Goal: Task Accomplishment & Management: Use online tool/utility

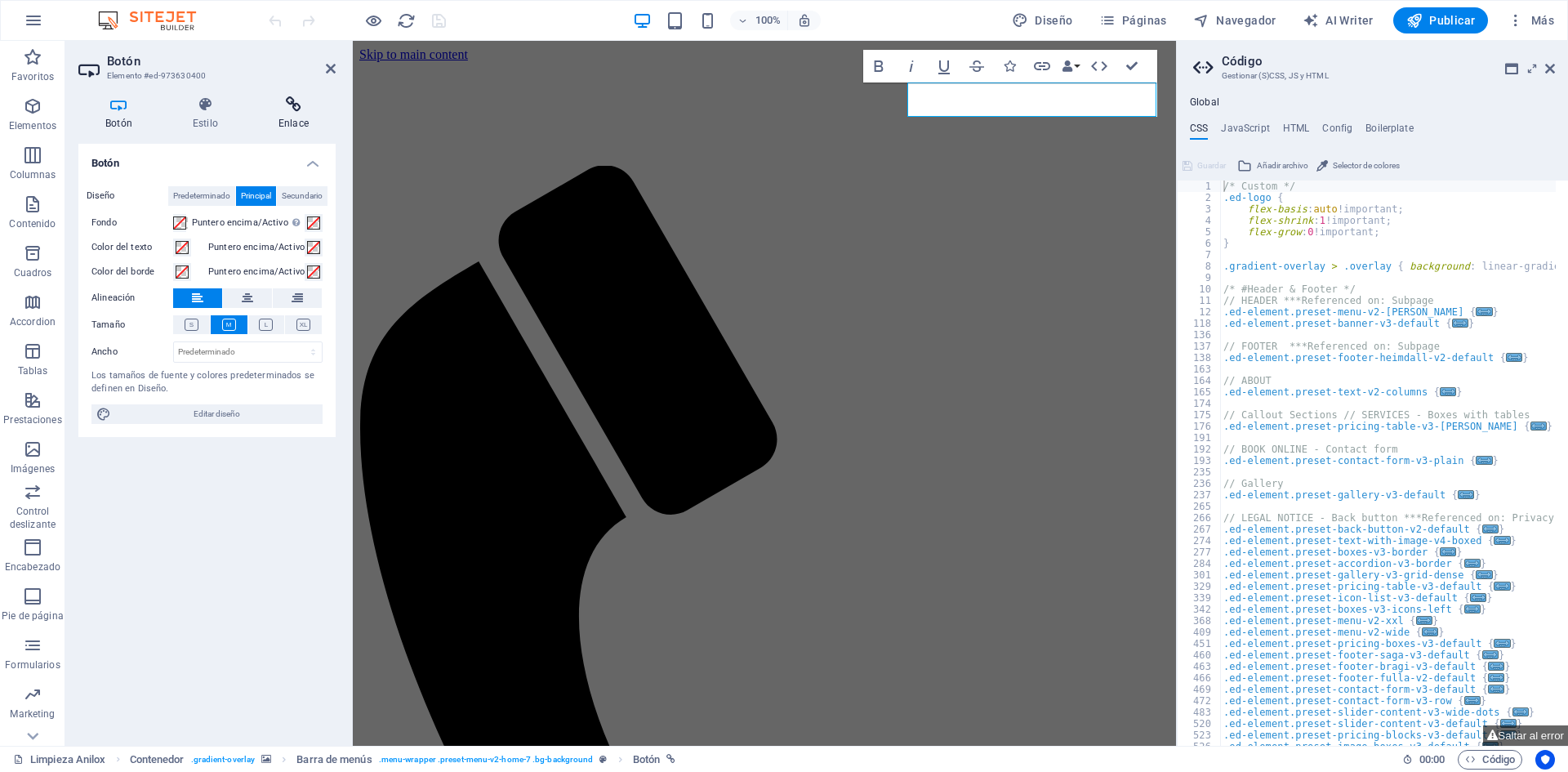
click at [275, 107] on icon at bounding box center [293, 105] width 84 height 17
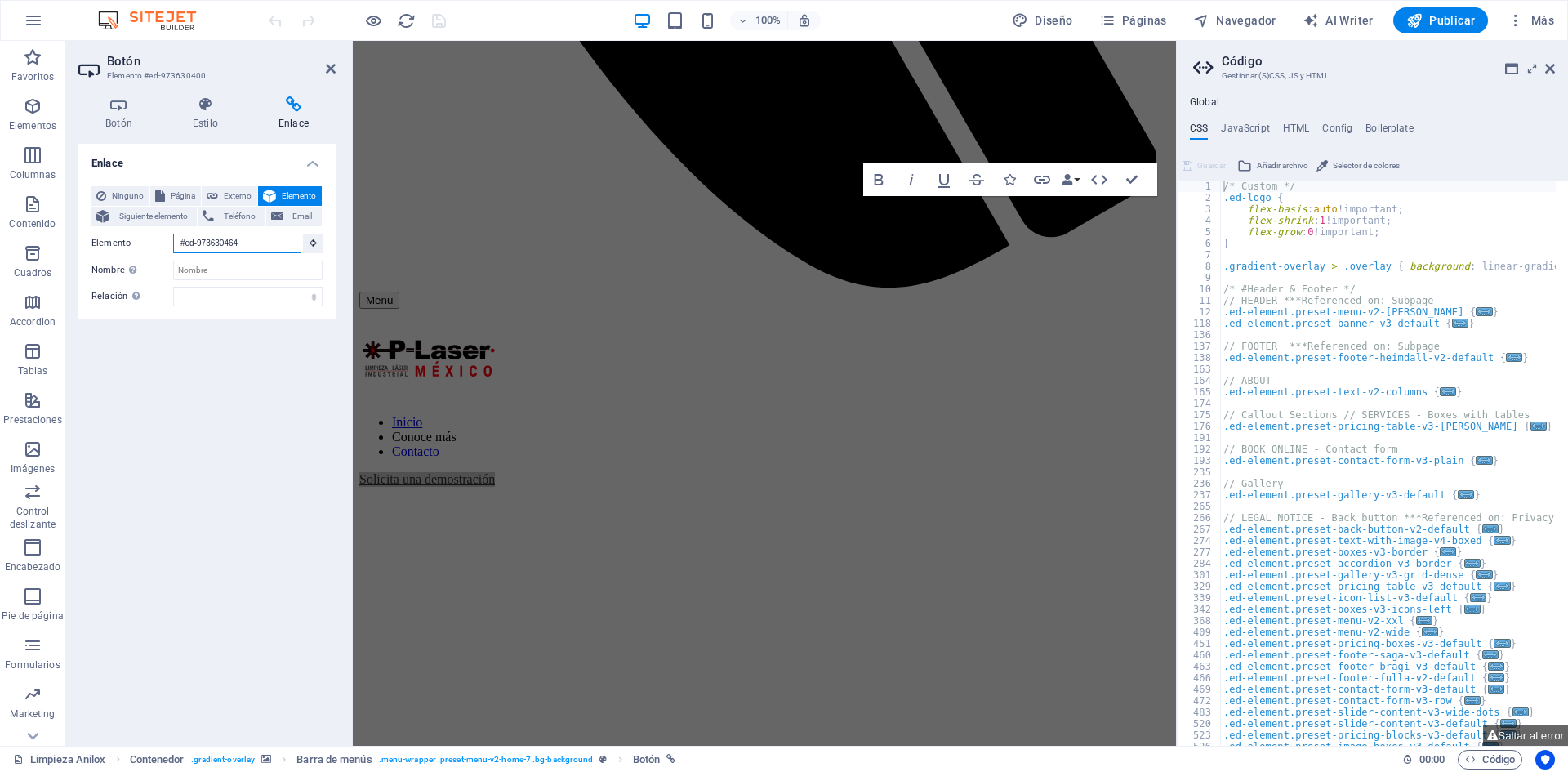
click at [239, 239] on input "#ed-973630464" at bounding box center [237, 243] width 128 height 19
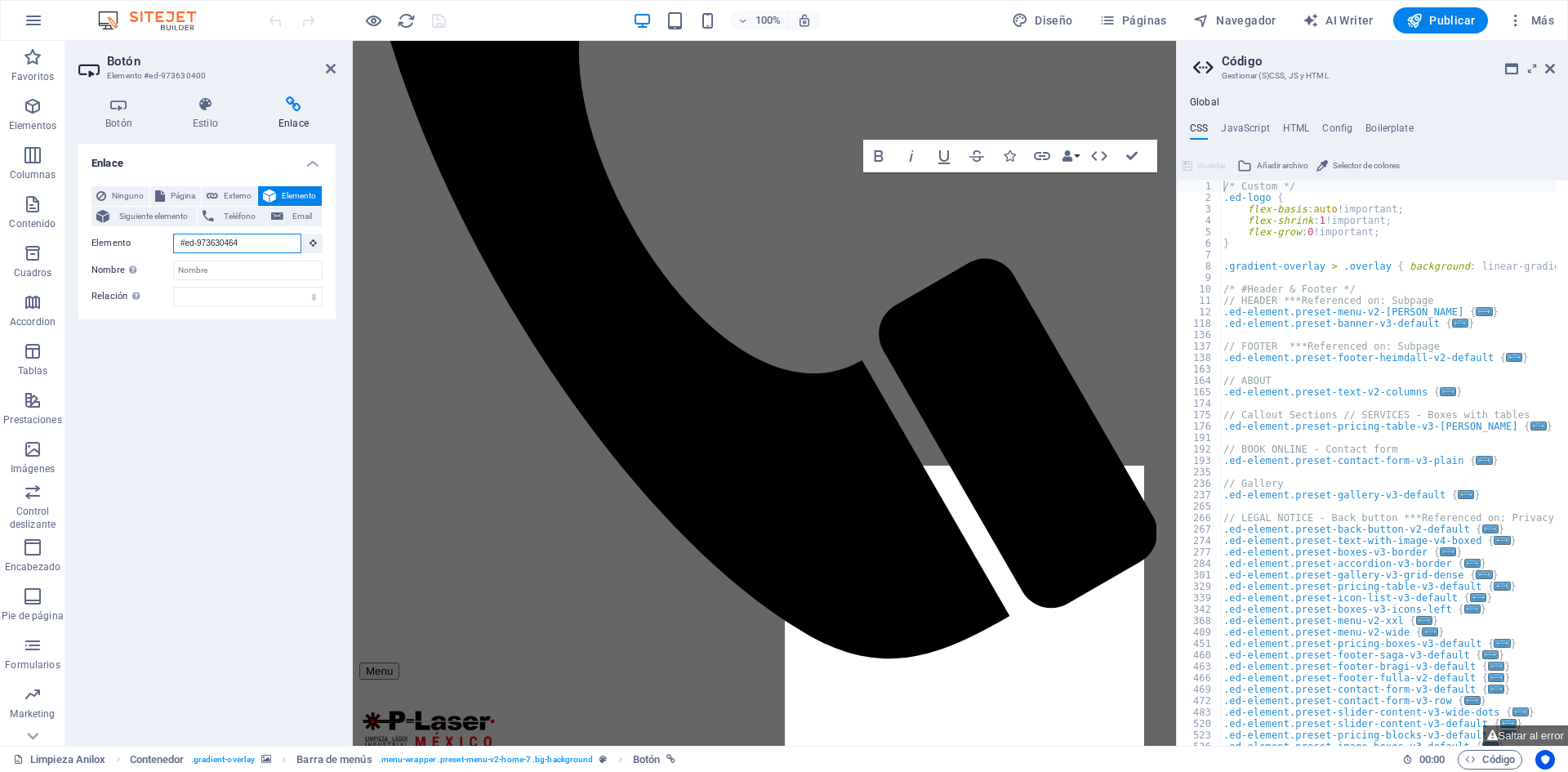
scroll to position [936, 0]
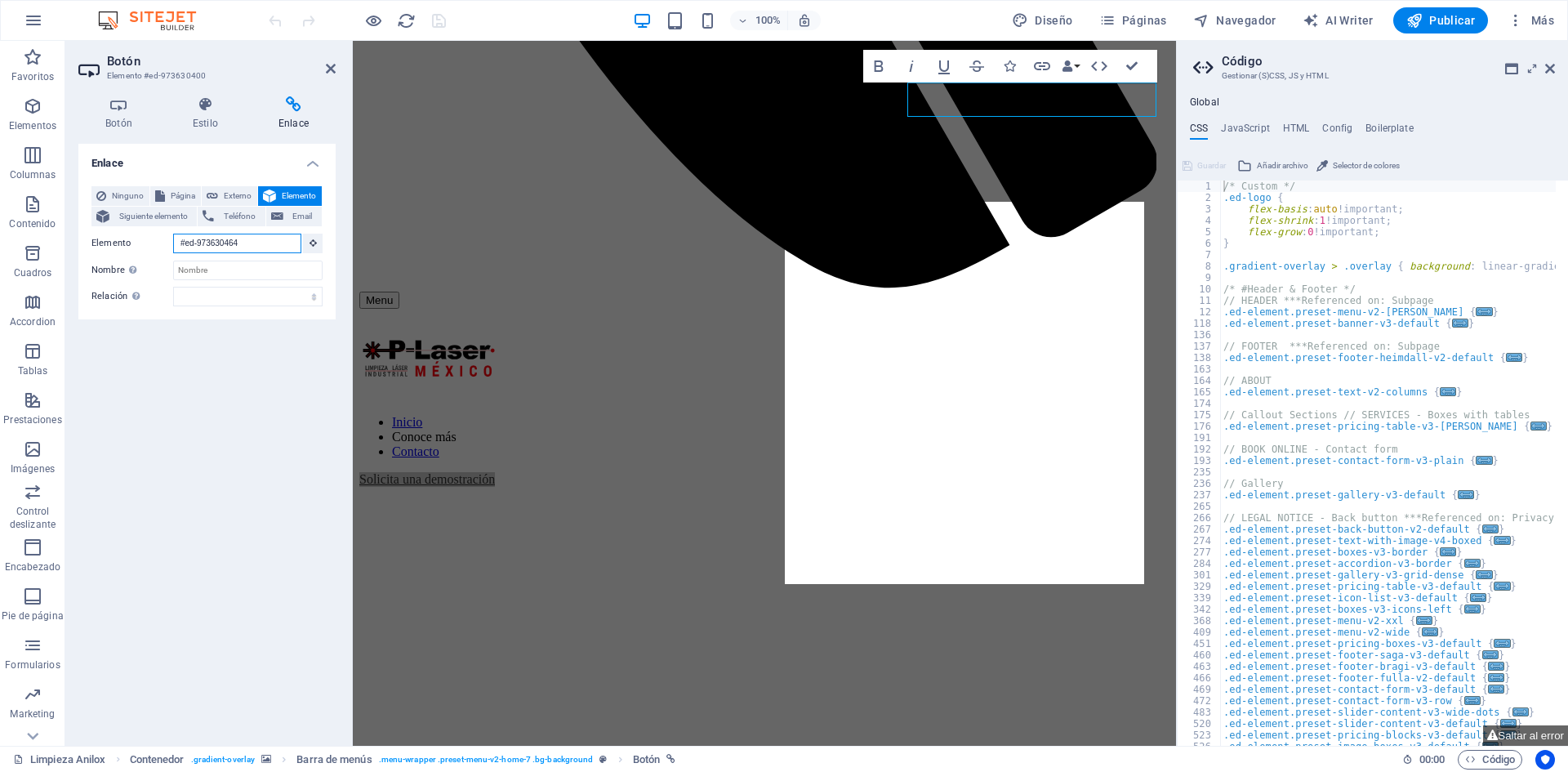
click at [223, 239] on input "#ed-973630464" at bounding box center [237, 243] width 128 height 19
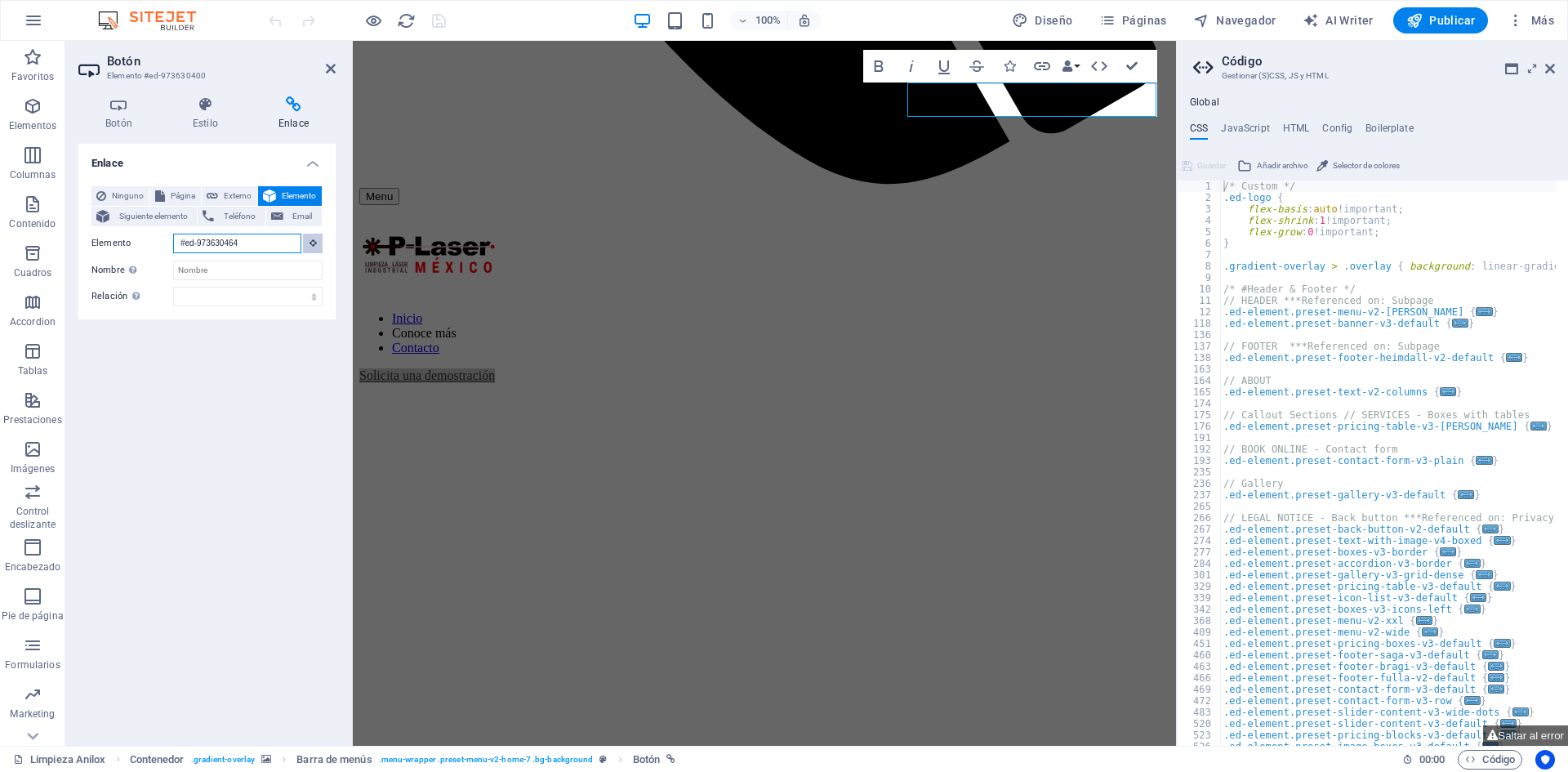
scroll to position [0, 0]
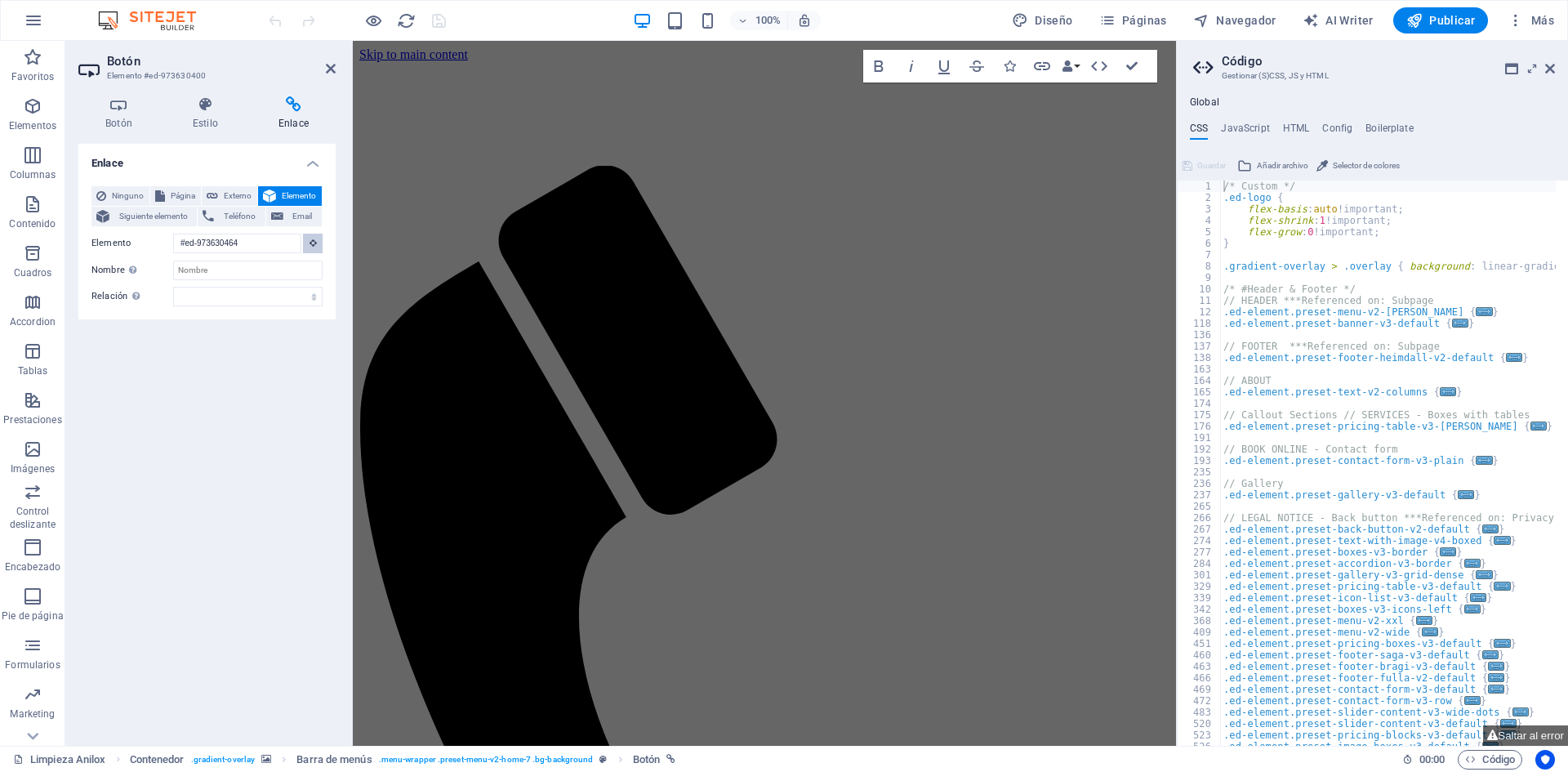
click at [316, 245] on icon at bounding box center [313, 243] width 8 height 8
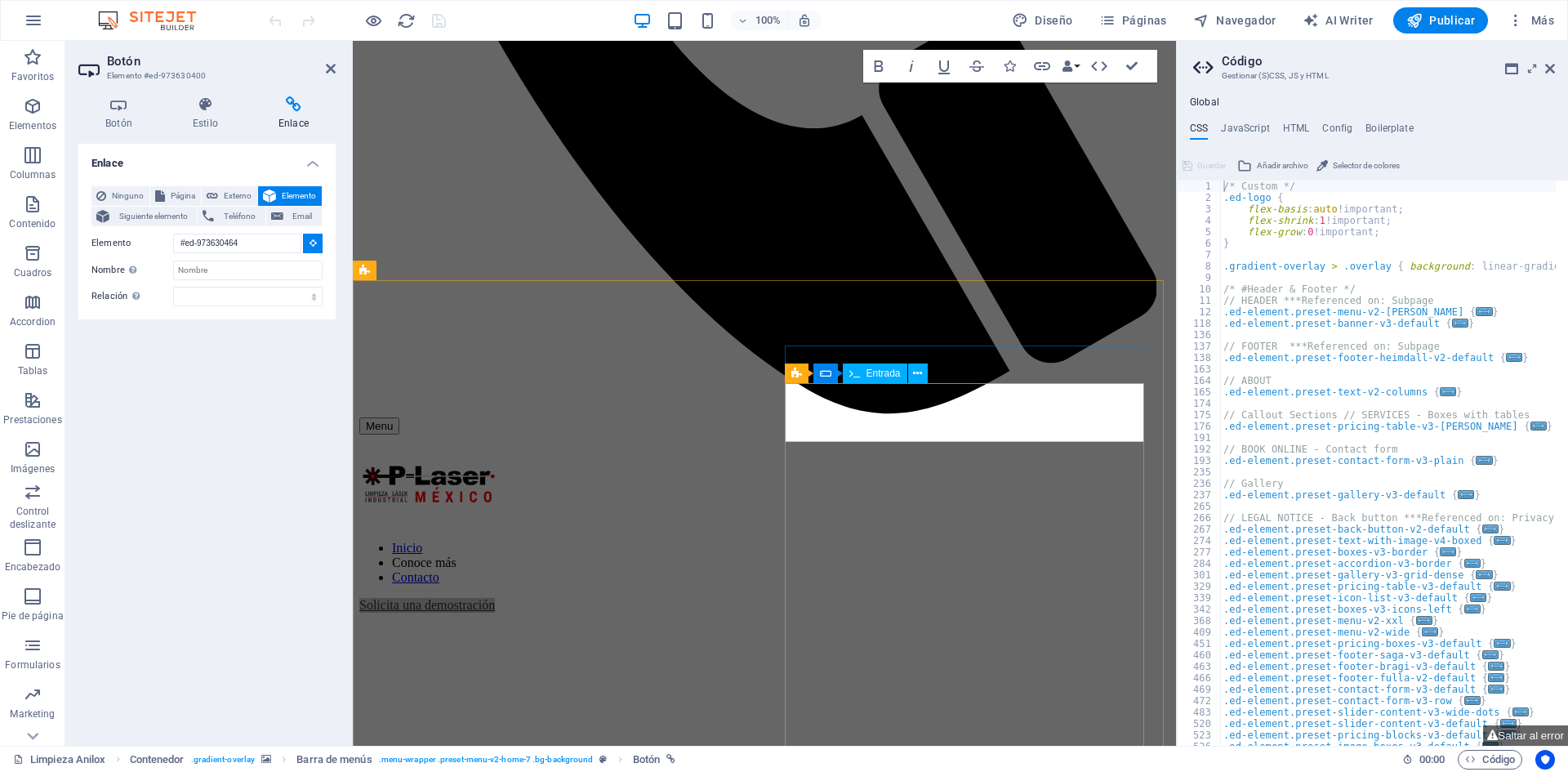
scroll to position [817, 0]
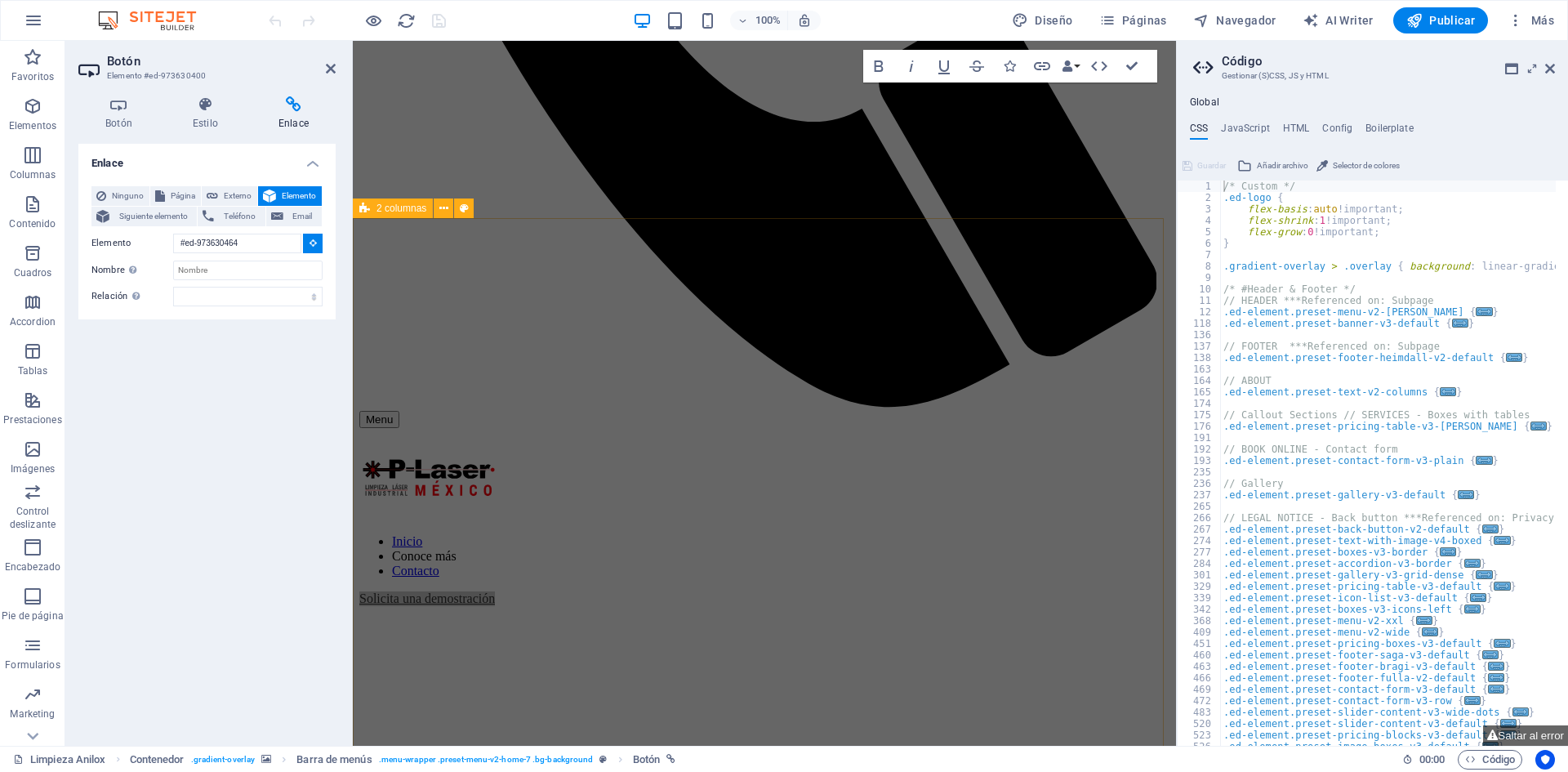
click at [414, 214] on div "2 columnas" at bounding box center [393, 208] width 80 height 19
type input "#ed-973630414"
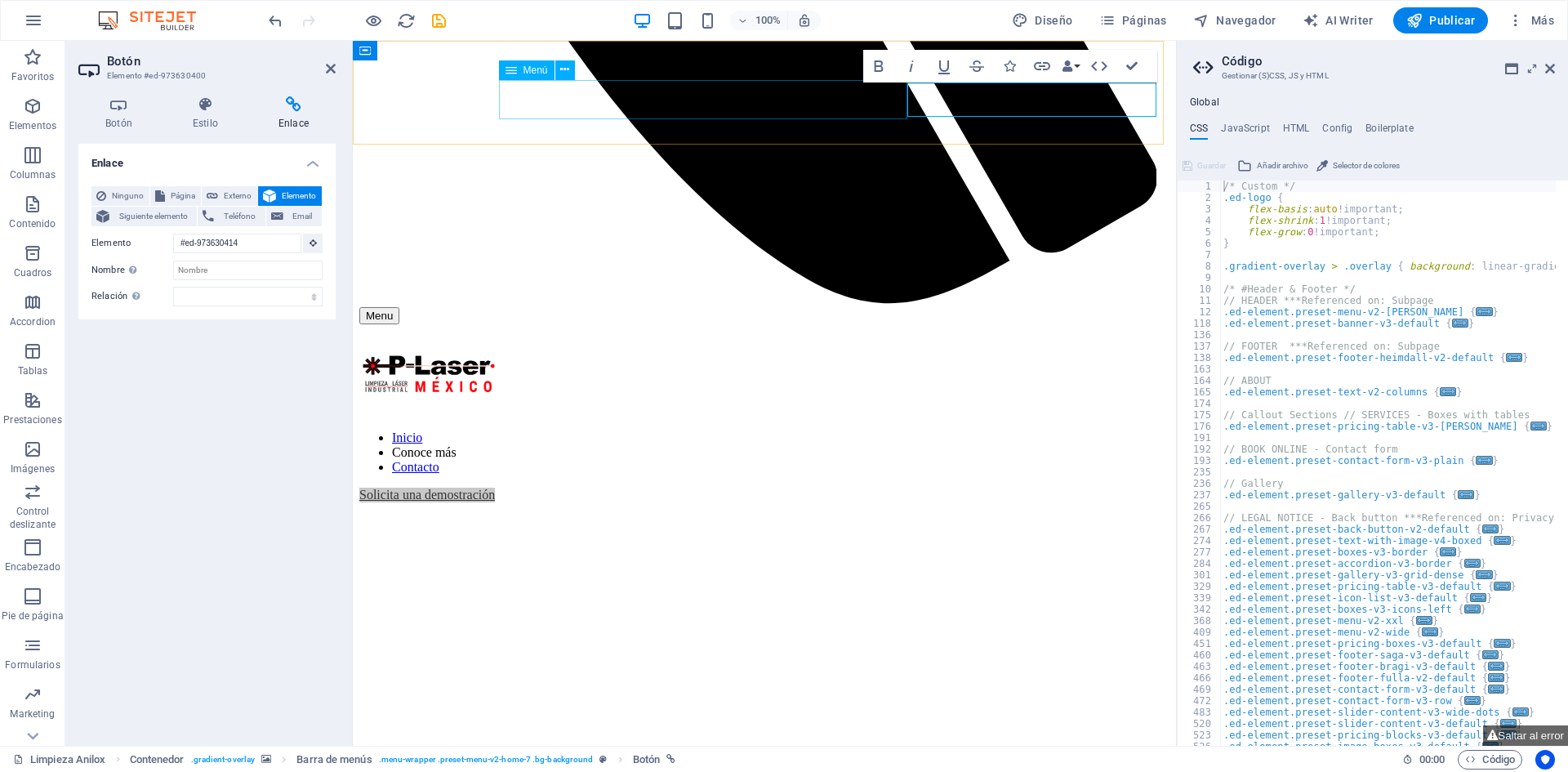
click at [674, 430] on nav "Inicio Conoce más Contacto" at bounding box center [764, 452] width 810 height 44
select select
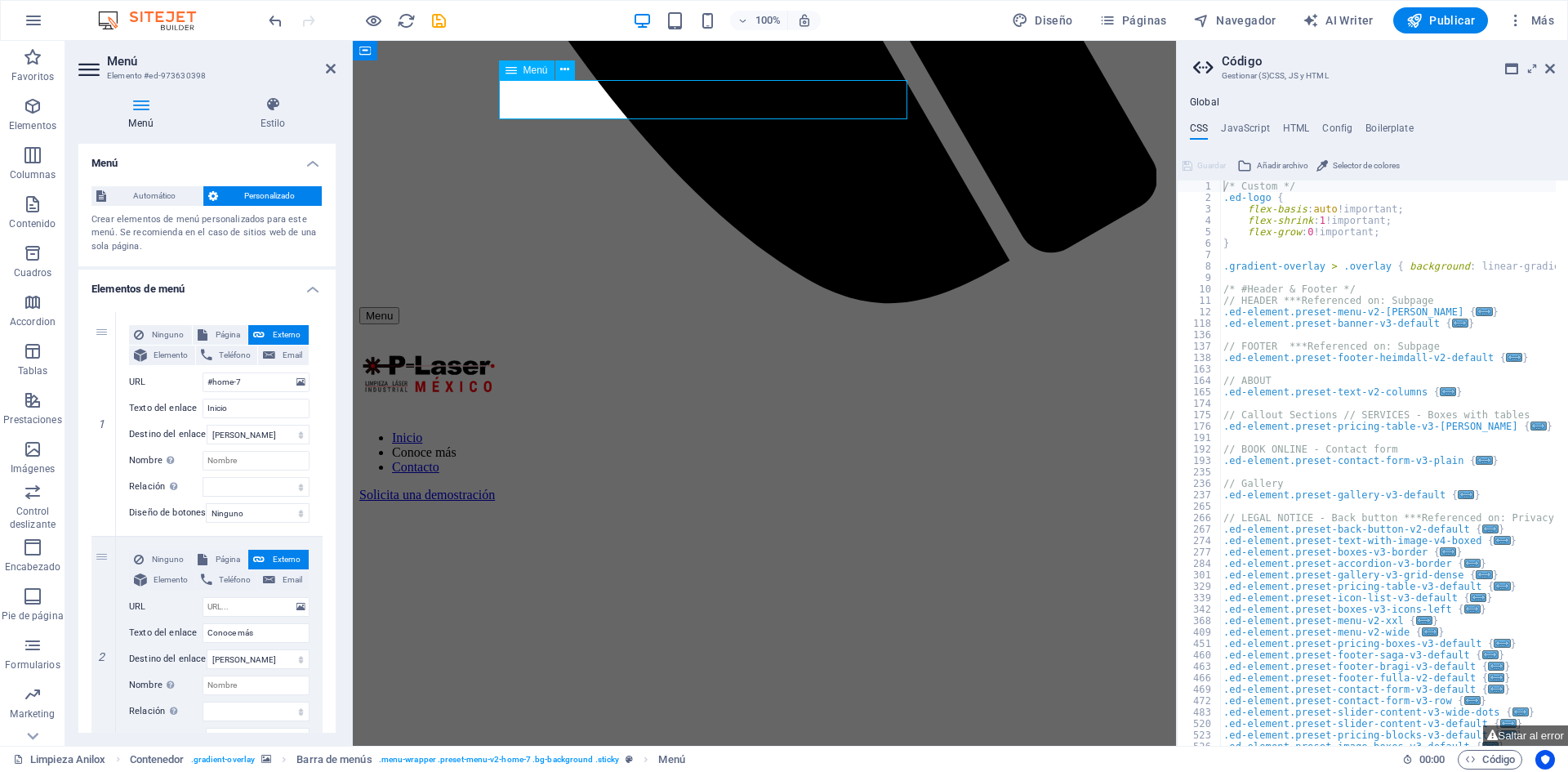
click at [689, 430] on nav "Inicio Conoce más Contacto" at bounding box center [764, 452] width 810 height 44
click at [593, 430] on nav "Inicio Conoce más Contacto" at bounding box center [764, 452] width 810 height 44
click at [695, 430] on nav "Inicio Conoce más Contacto" at bounding box center [764, 452] width 810 height 44
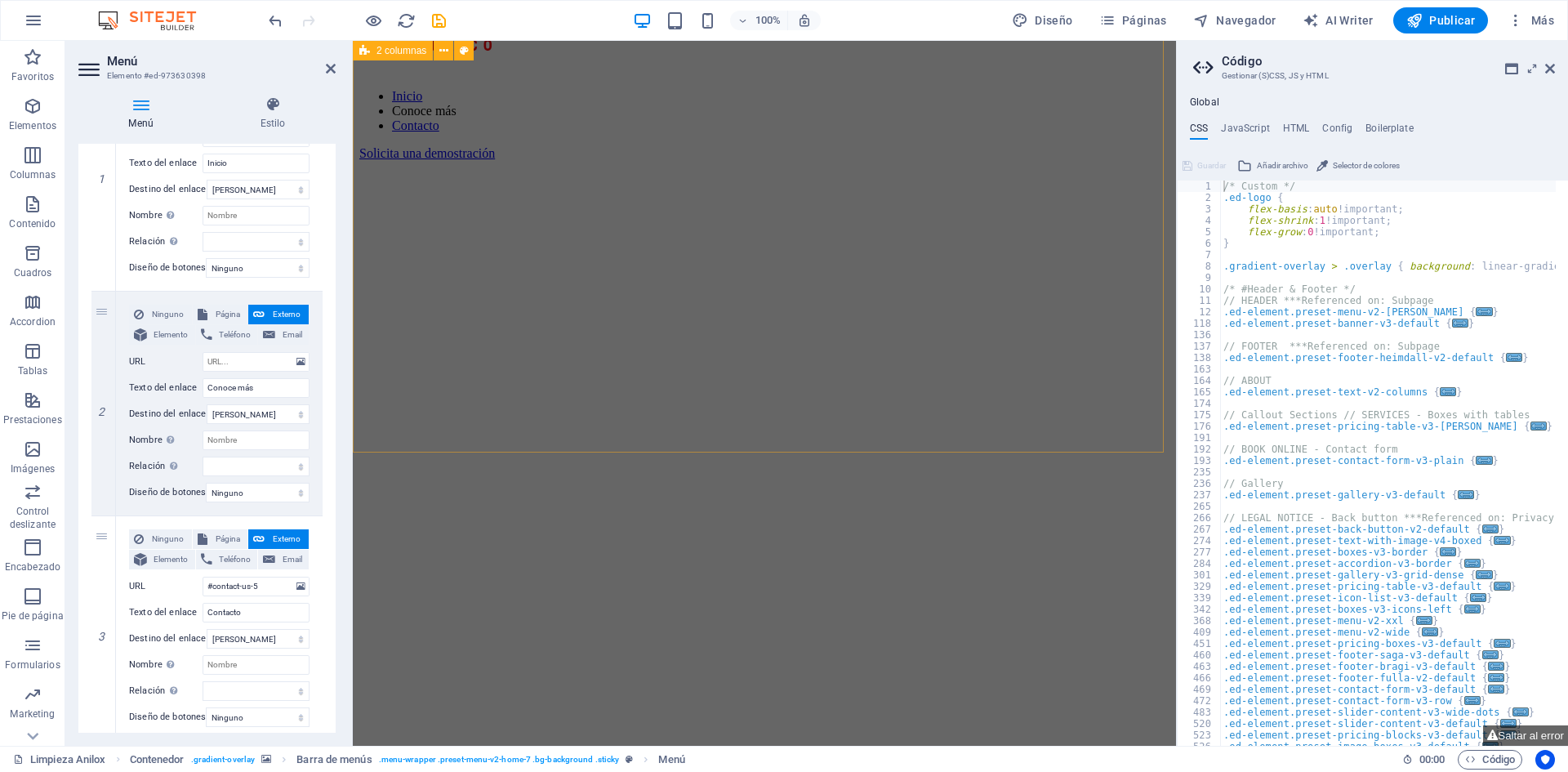
scroll to position [1225, 0]
click at [334, 68] on icon at bounding box center [331, 69] width 10 height 13
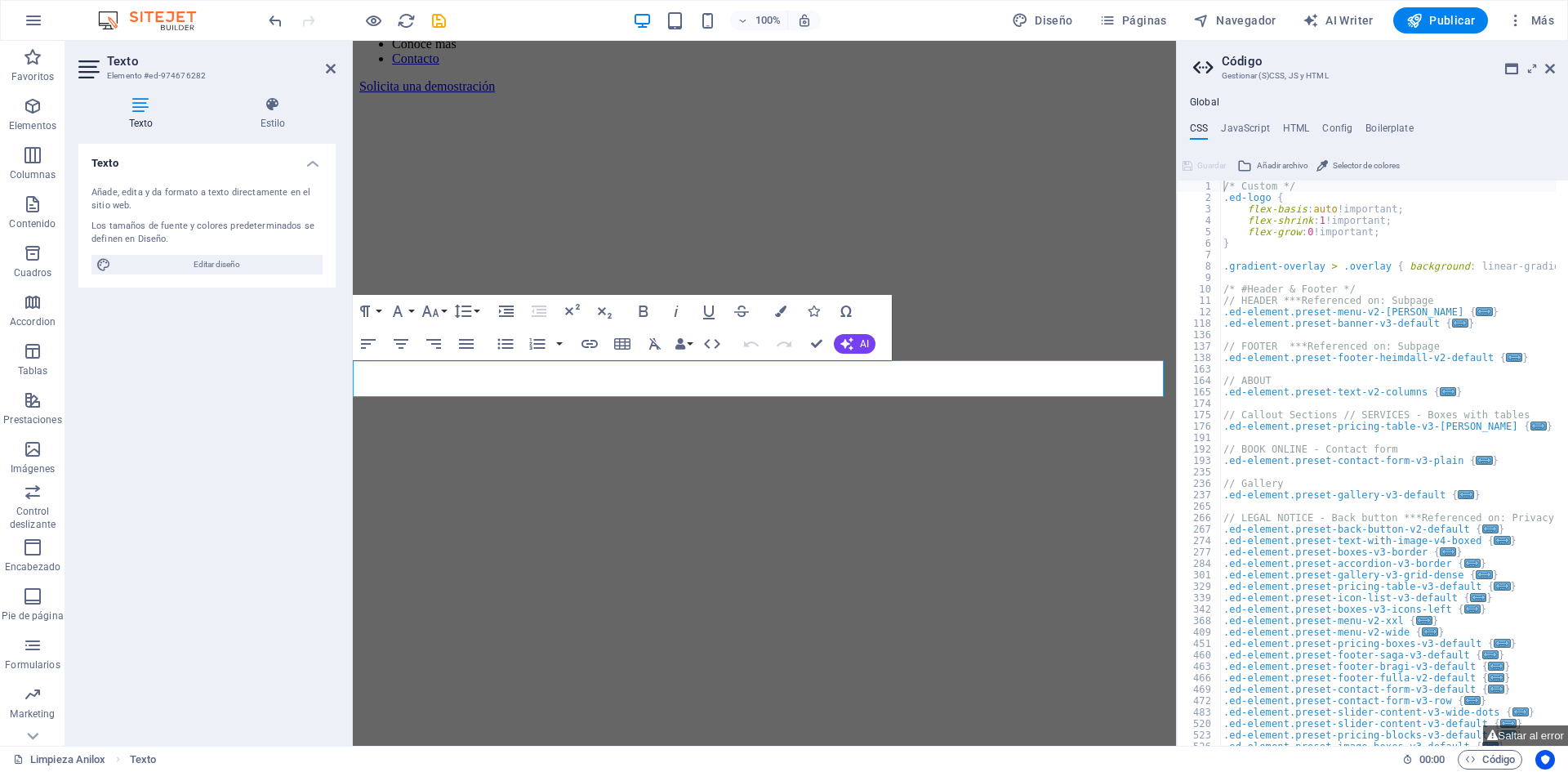
click at [202, 75] on h3 "Elemento #ed-974676282" at bounding box center [205, 76] width 196 height 15
drag, startPoint x: 332, startPoint y: 68, endPoint x: 337, endPoint y: 448, distance: 380.0
click at [332, 68] on icon at bounding box center [331, 69] width 10 height 13
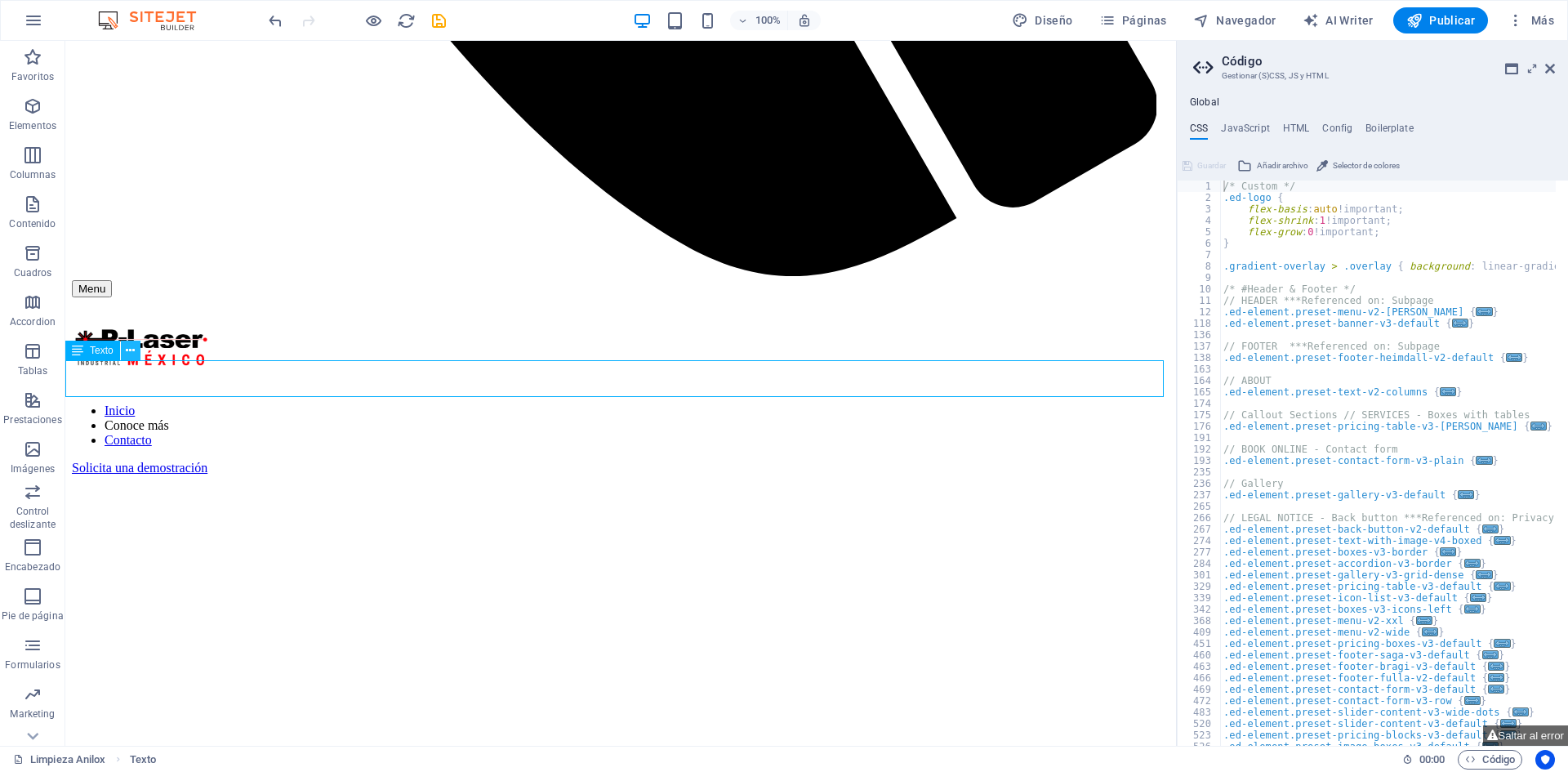
click at [123, 353] on button at bounding box center [130, 350] width 19 height 19
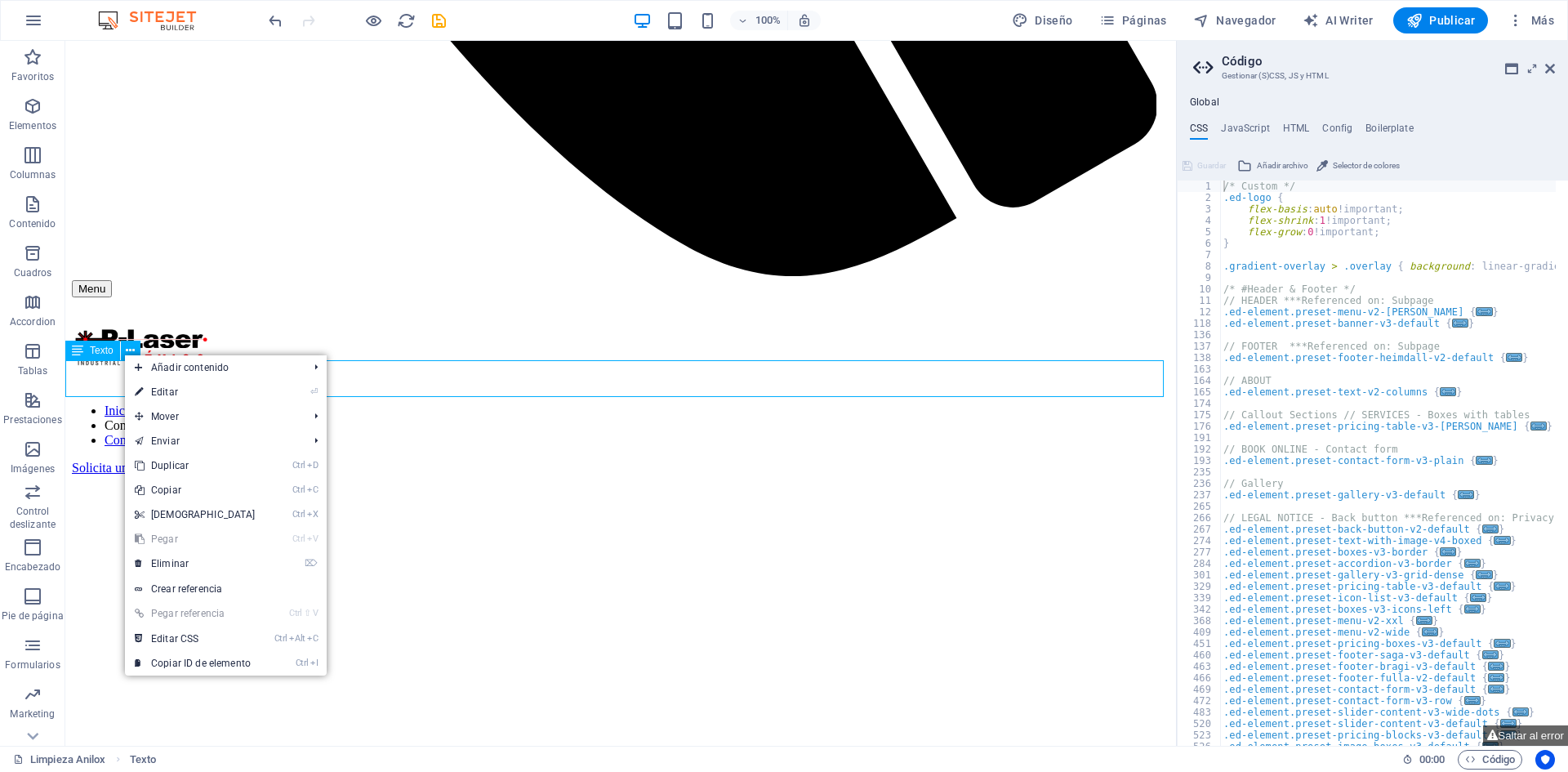
click at [91, 353] on span "Texto" at bounding box center [101, 351] width 23 height 10
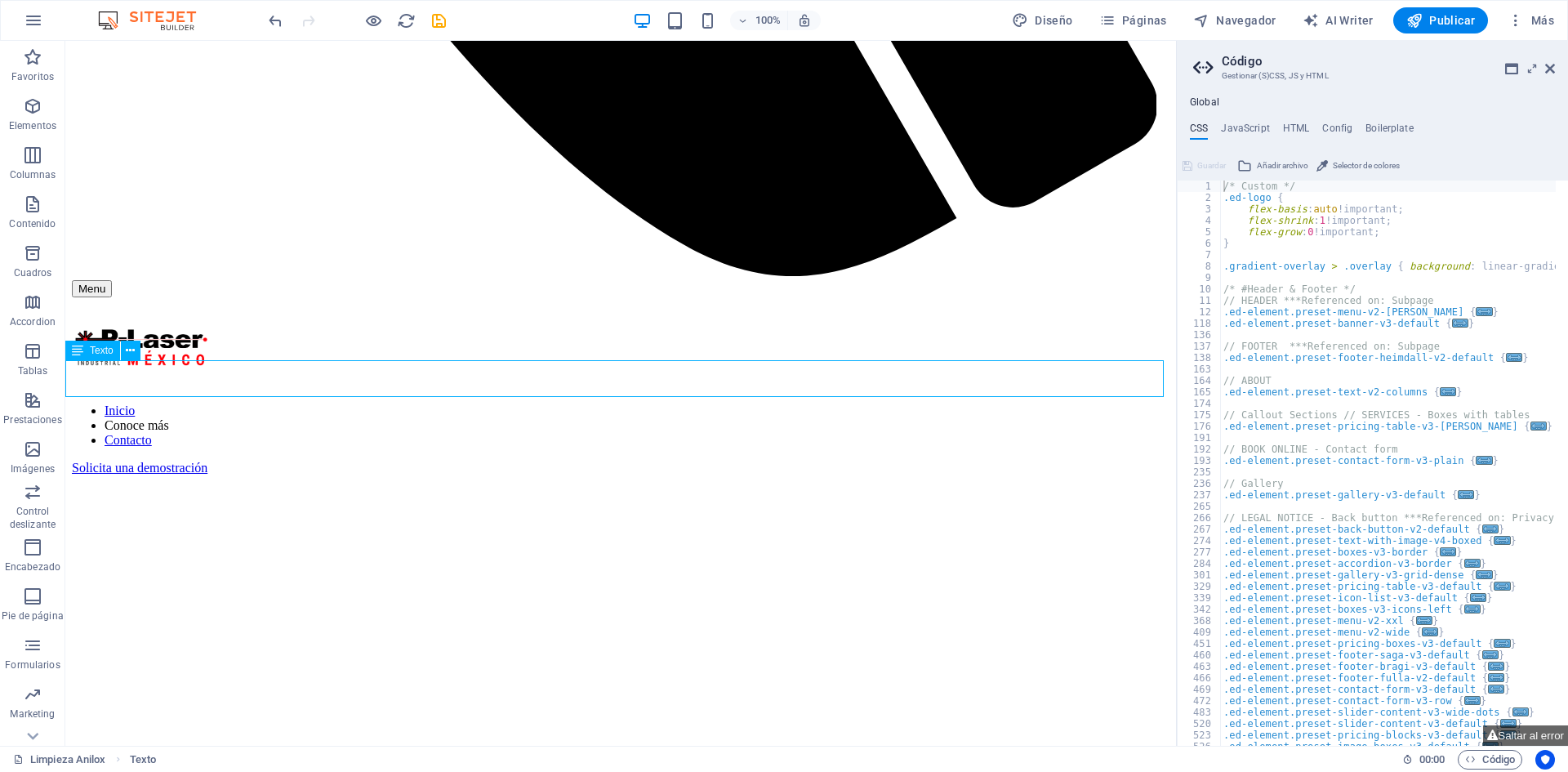
click at [91, 353] on span "Texto" at bounding box center [101, 351] width 23 height 10
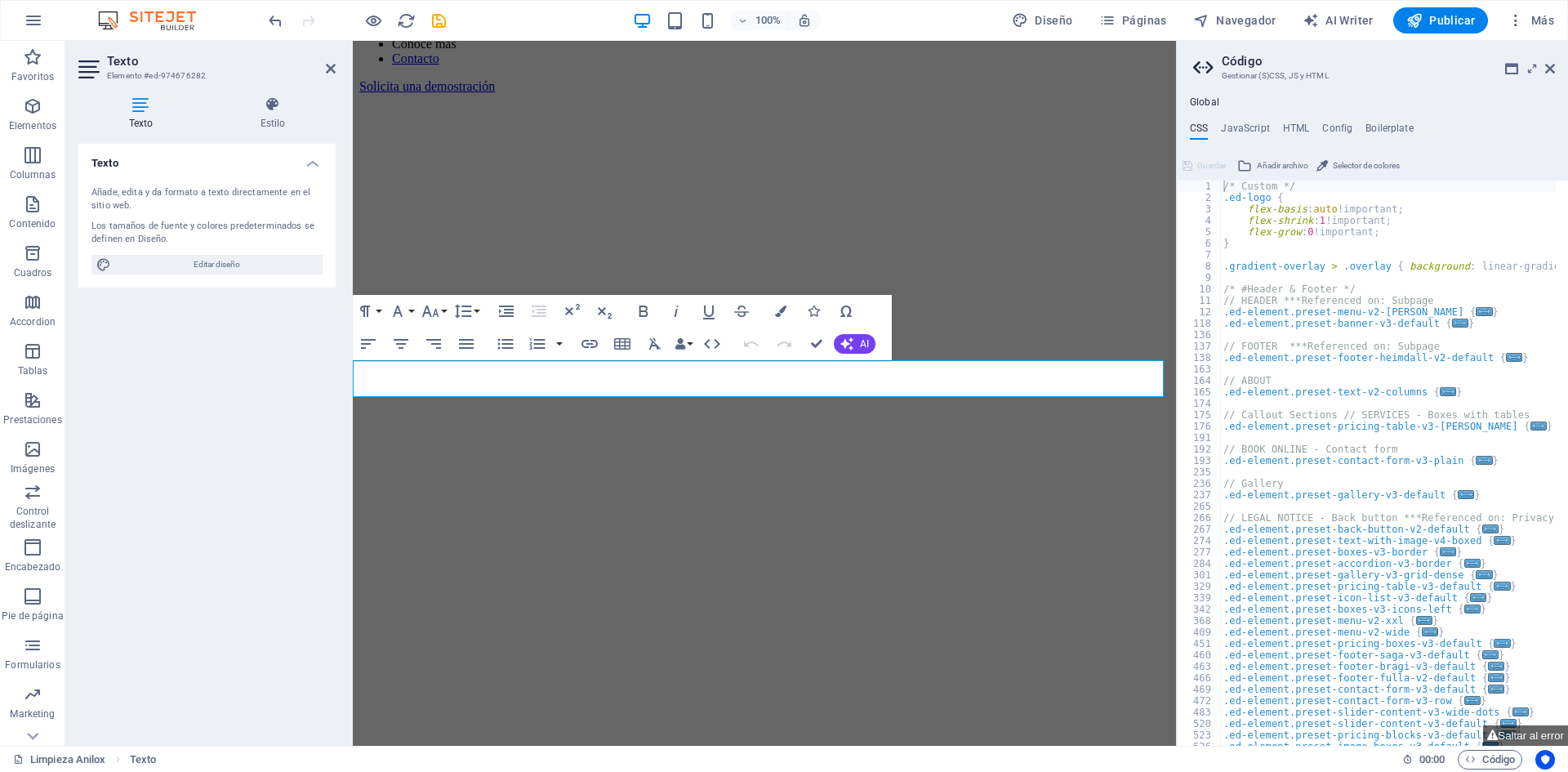
drag, startPoint x: 205, startPoint y: 76, endPoint x: 147, endPoint y: 83, distance: 58.4
click at [147, 83] on h3 "Elemento #ed-974676282" at bounding box center [205, 76] width 196 height 15
drag, startPoint x: 146, startPoint y: 77, endPoint x: 222, endPoint y: 76, distance: 76.0
click at [223, 76] on h3 "Elemento #ed-974676282" at bounding box center [205, 76] width 196 height 15
click at [163, 74] on h3 "Elemento #ed-974676282" at bounding box center [205, 76] width 196 height 15
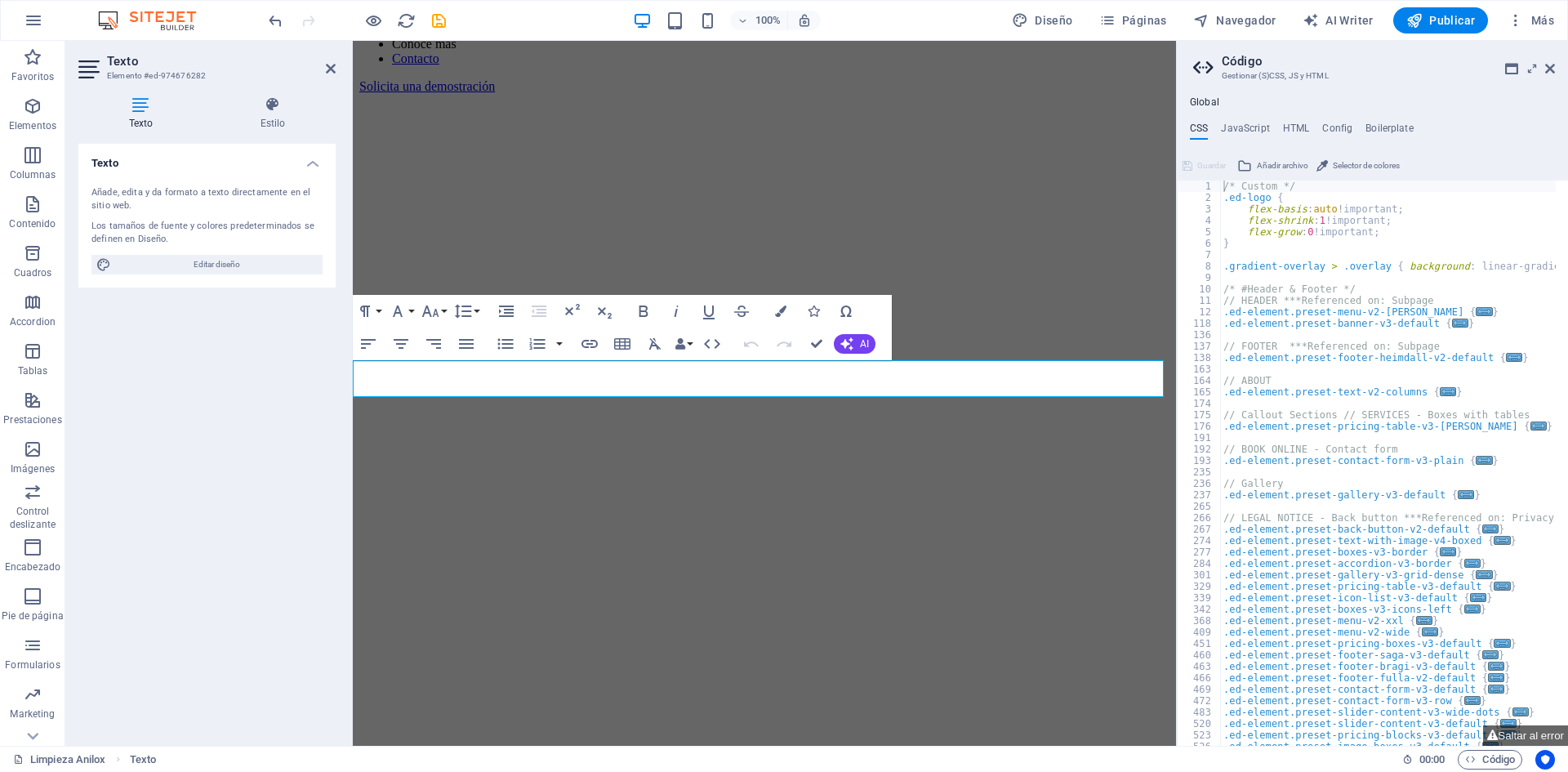
click at [165, 74] on h3 "Elemento #ed-974676282" at bounding box center [205, 76] width 196 height 15
click at [332, 69] on icon at bounding box center [331, 69] width 10 height 13
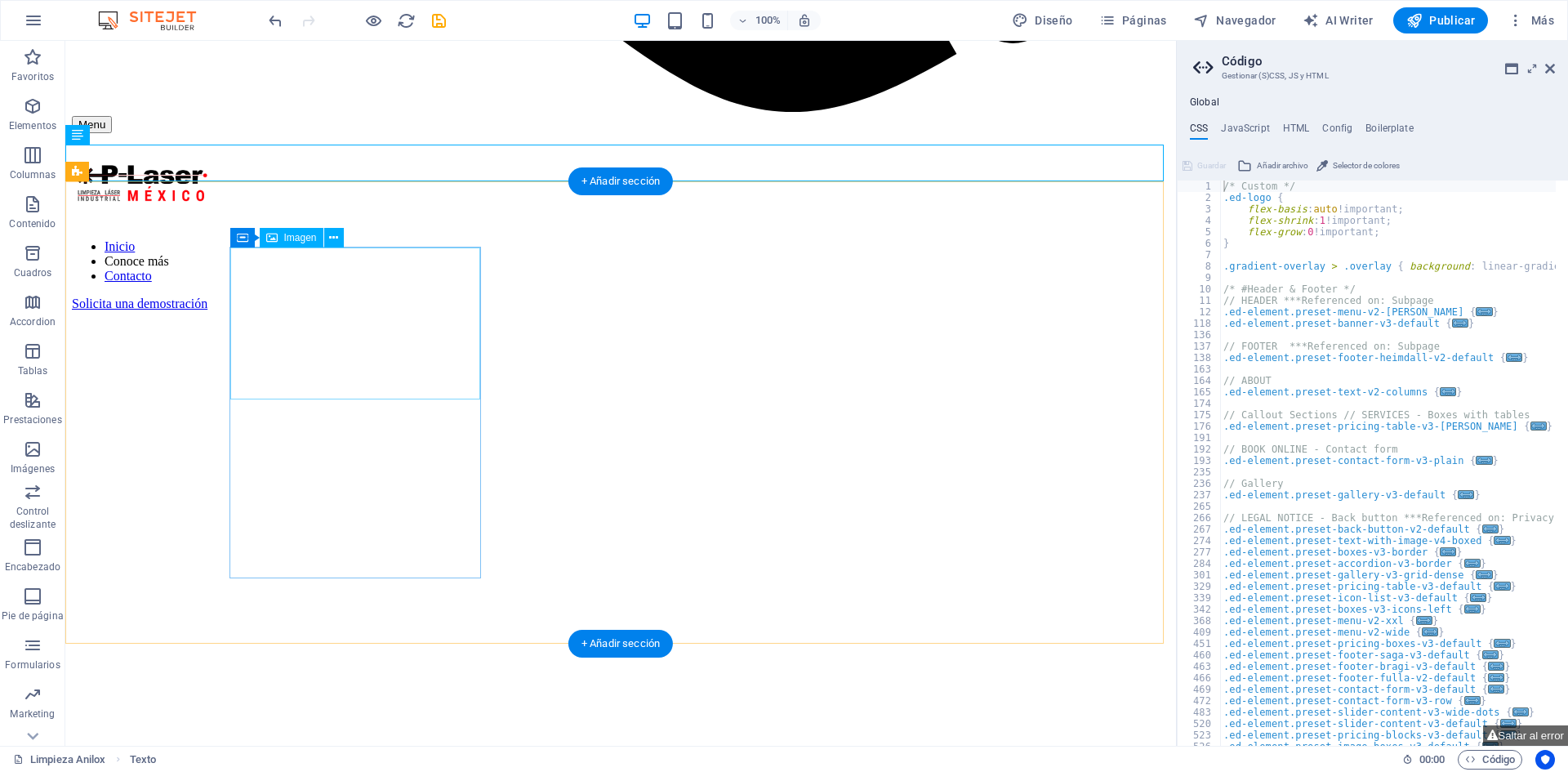
scroll to position [1389, 0]
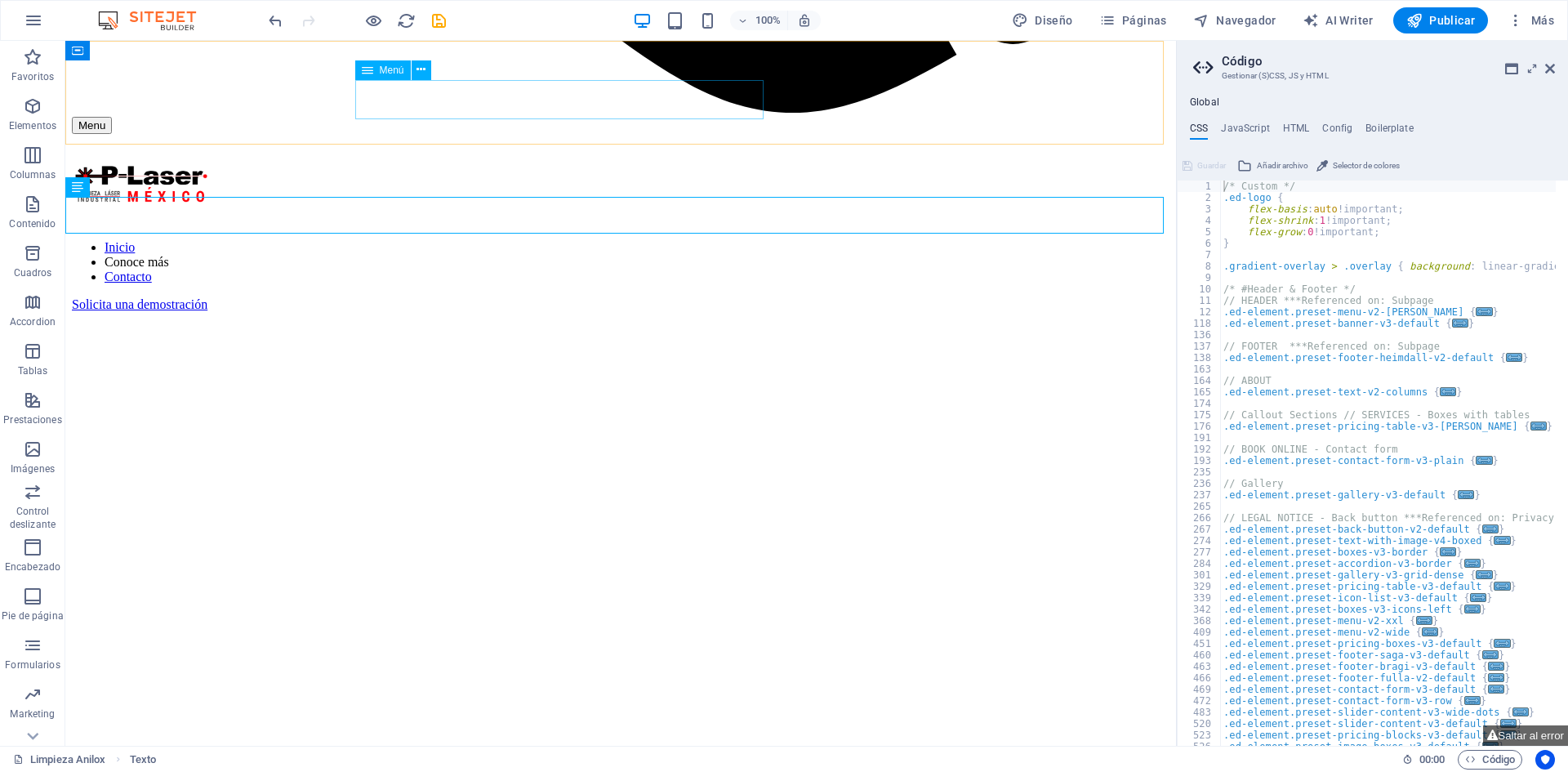
click at [552, 240] on nav "Inicio Conoce más Contacto" at bounding box center [620, 262] width 1098 height 44
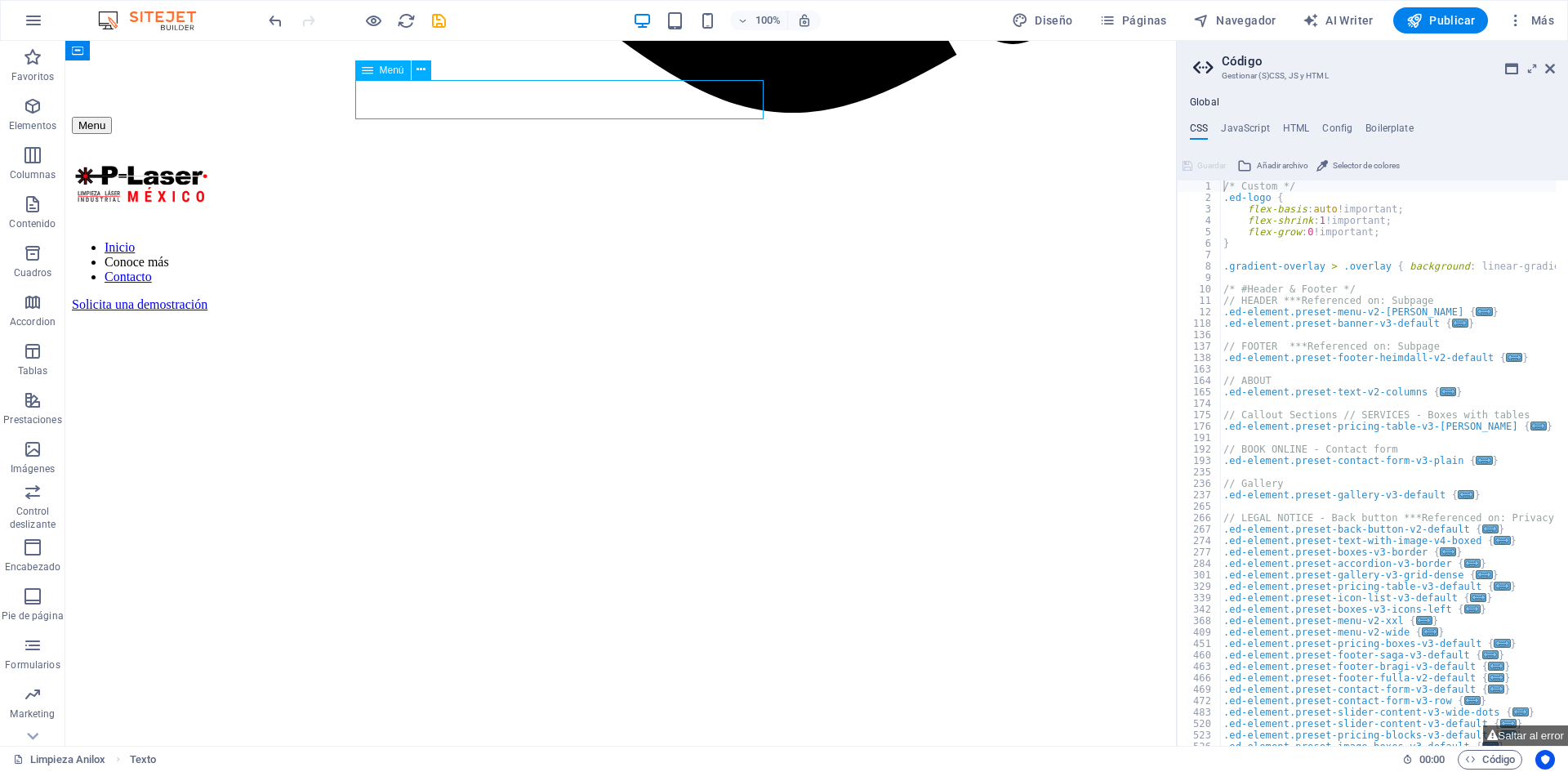
click at [552, 240] on nav "Inicio Conoce más Contacto" at bounding box center [620, 262] width 1098 height 44
select select
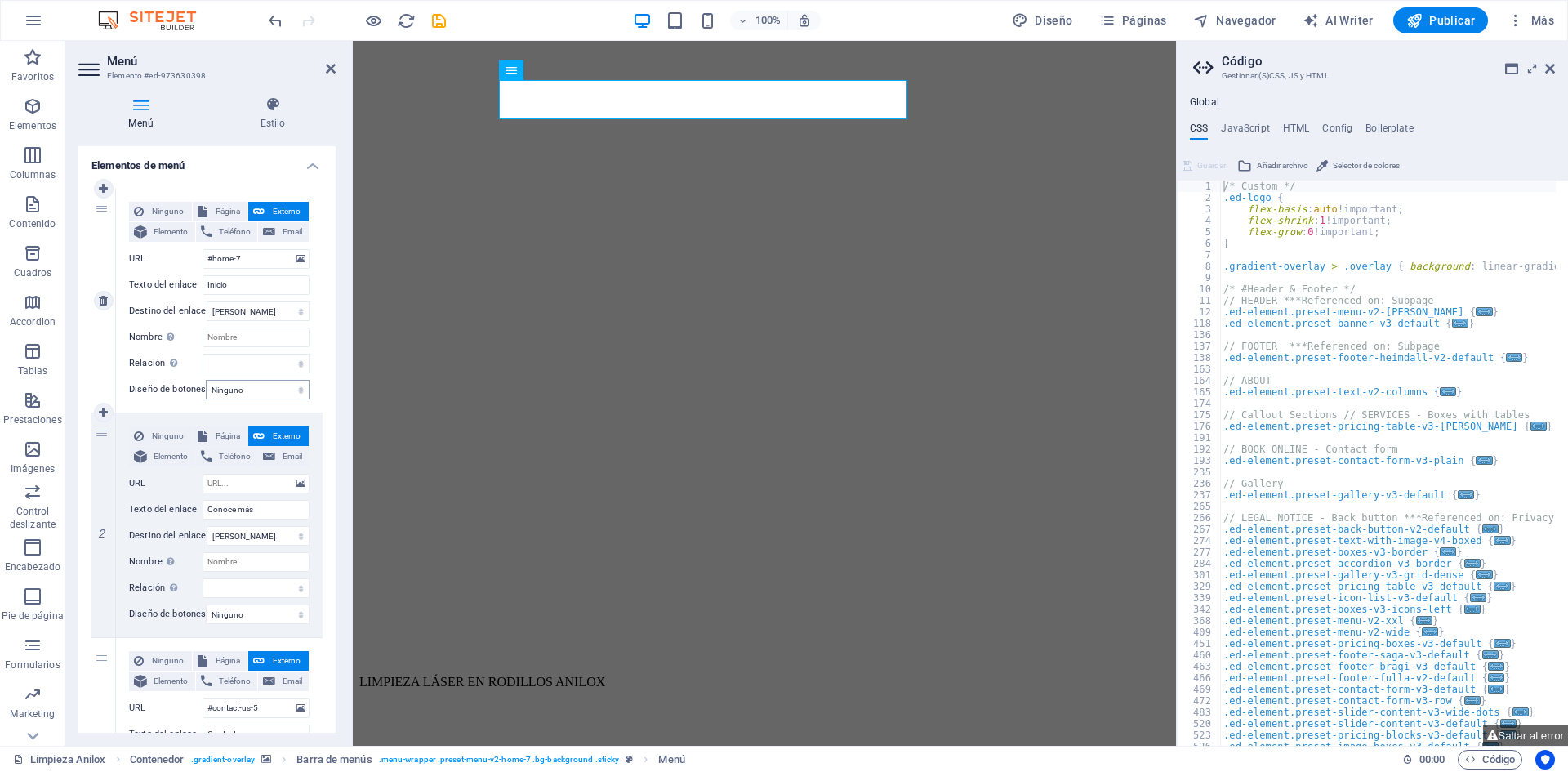
scroll to position [163, 0]
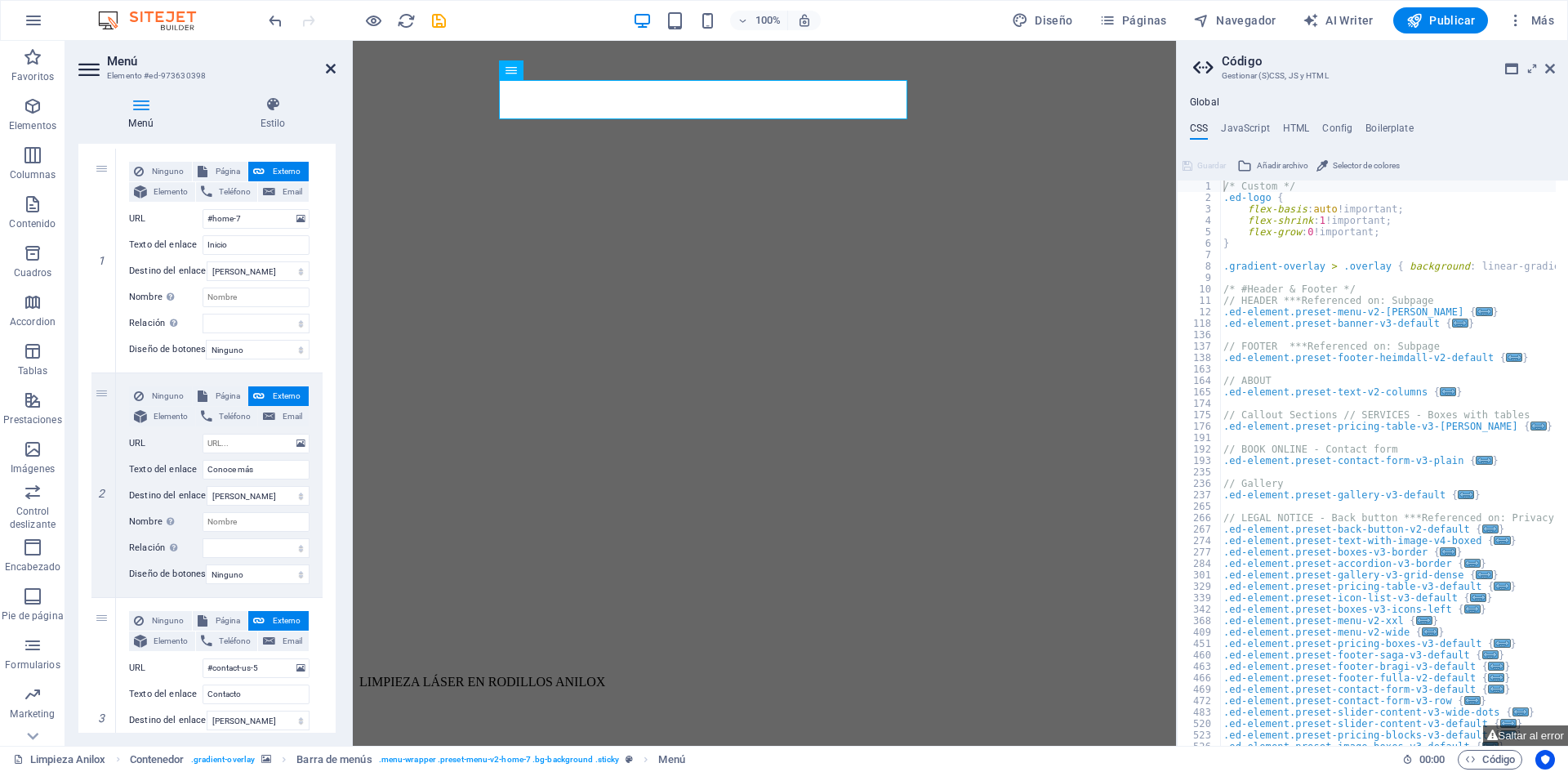
click at [328, 70] on icon at bounding box center [331, 69] width 10 height 13
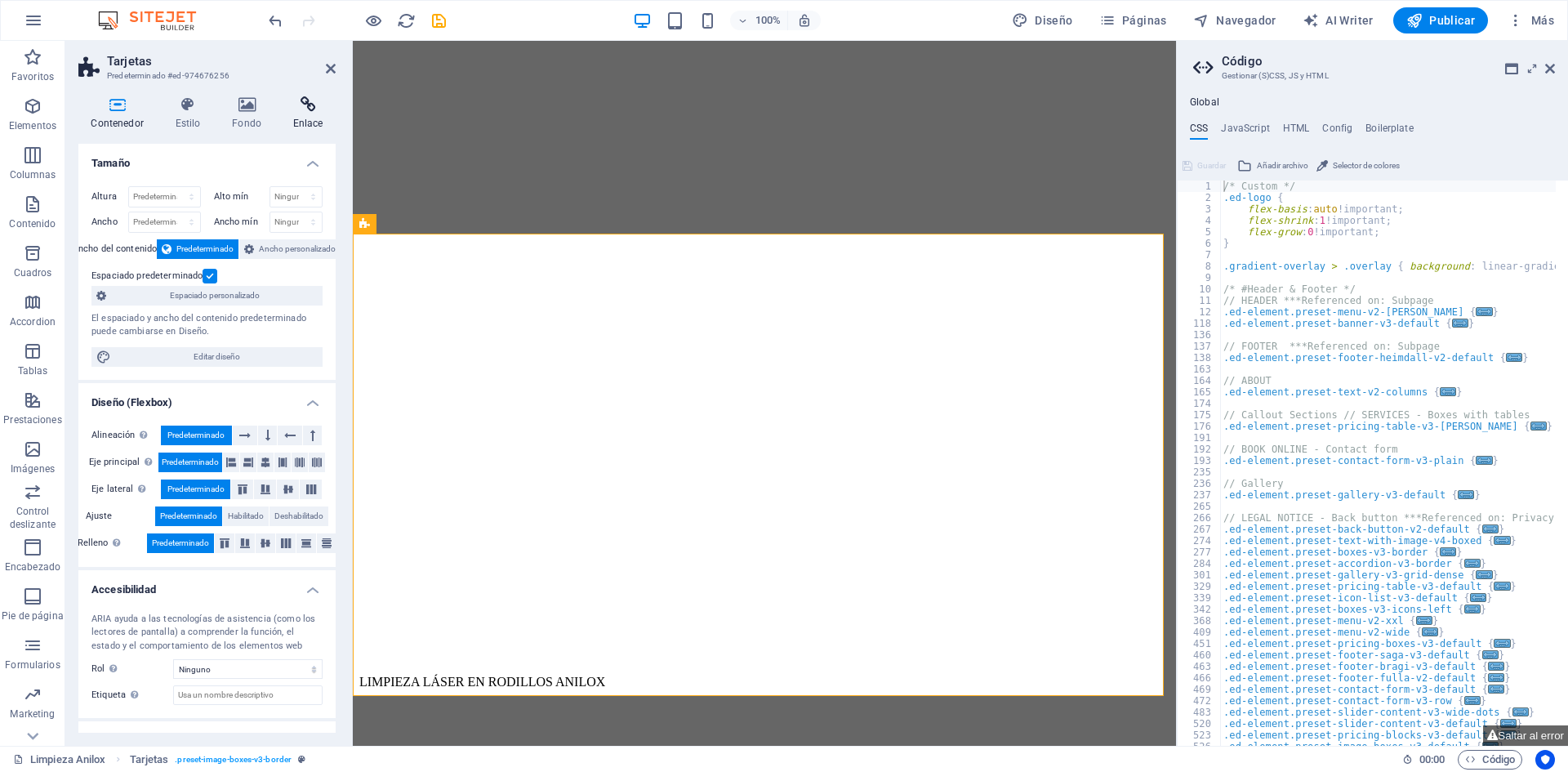
click at [303, 109] on icon at bounding box center [308, 105] width 55 height 17
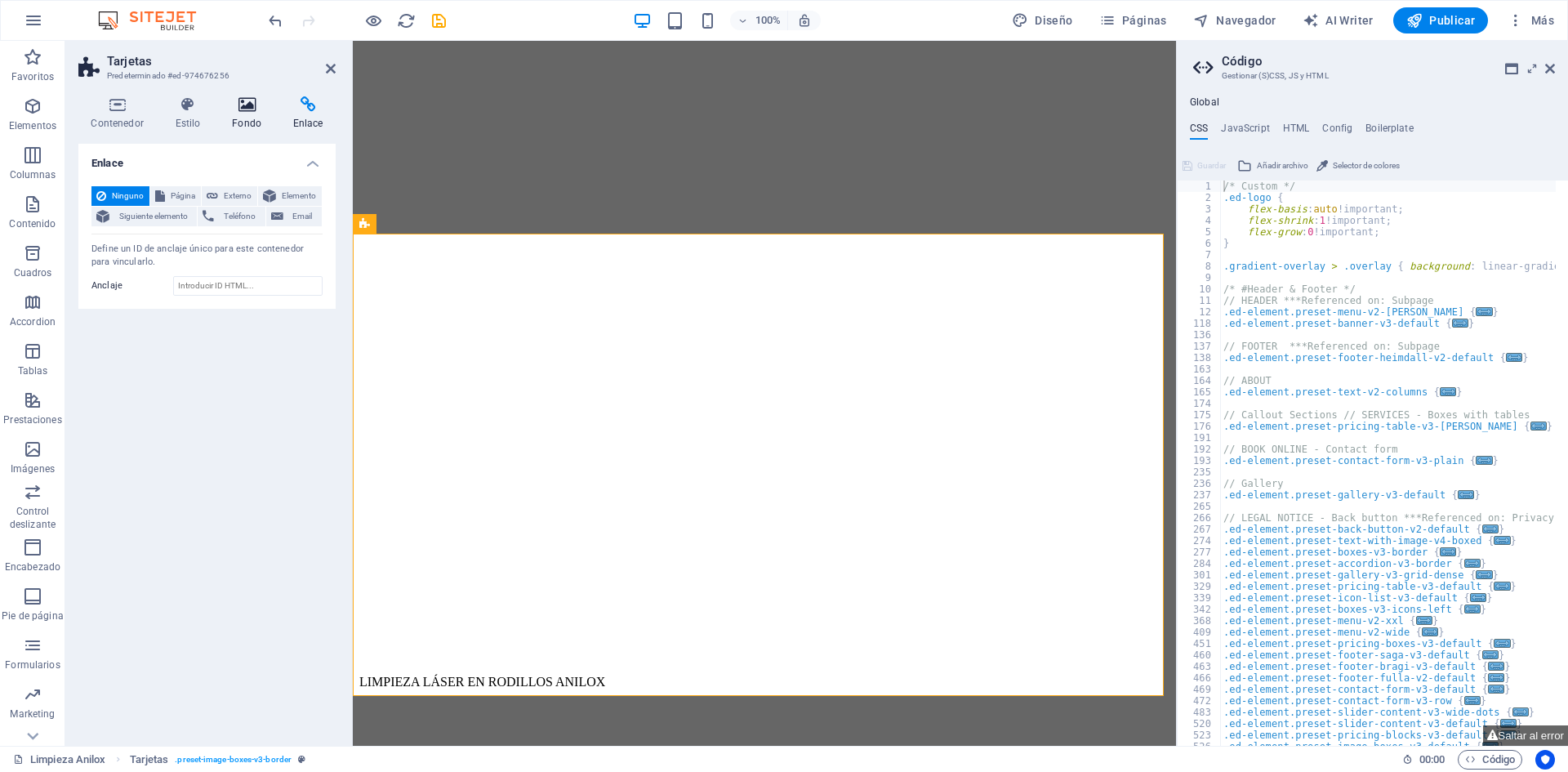
click at [226, 116] on h4 "Fondo" at bounding box center [249, 113] width 61 height 34
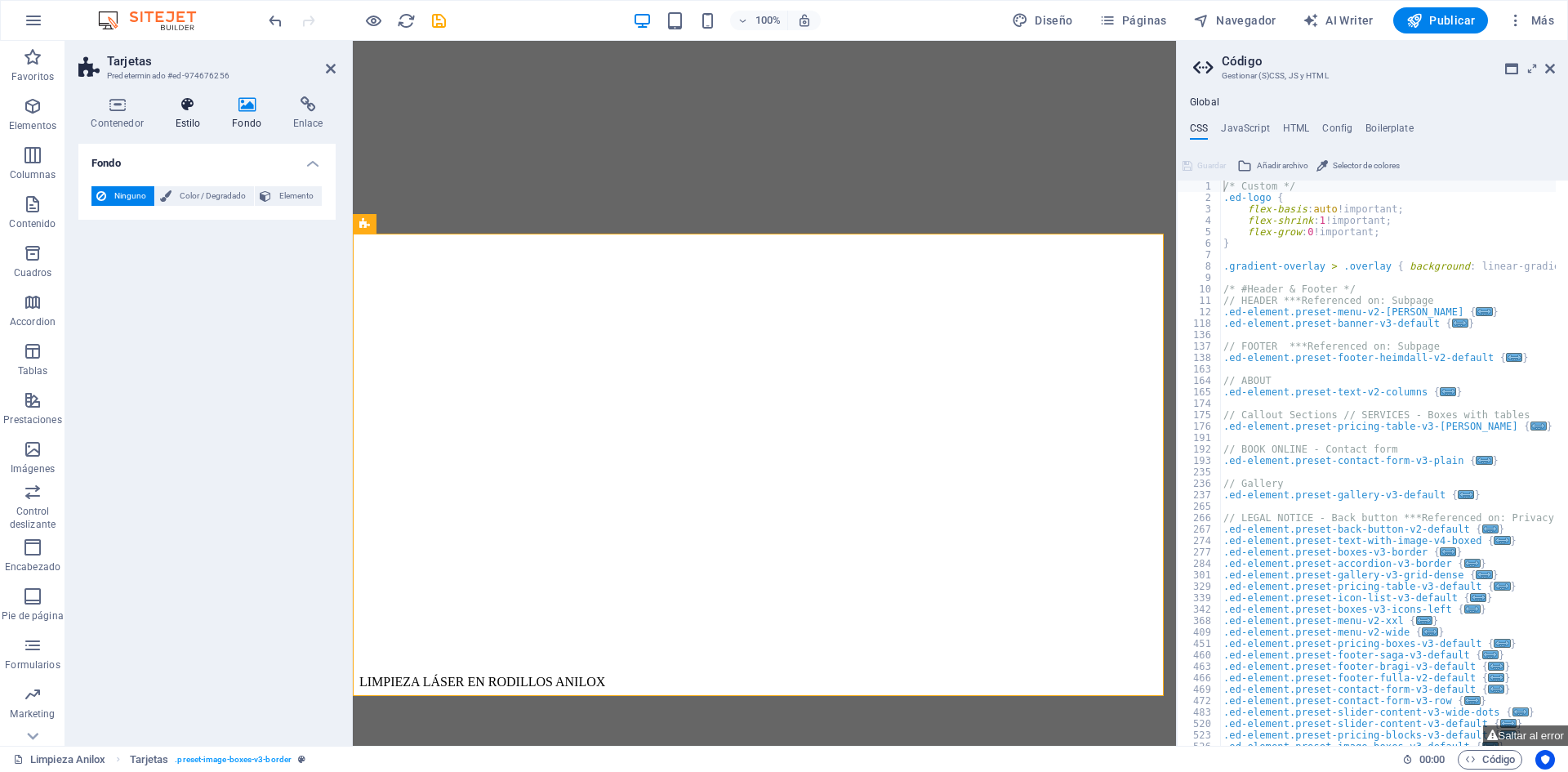
click at [185, 104] on icon at bounding box center [188, 105] width 50 height 17
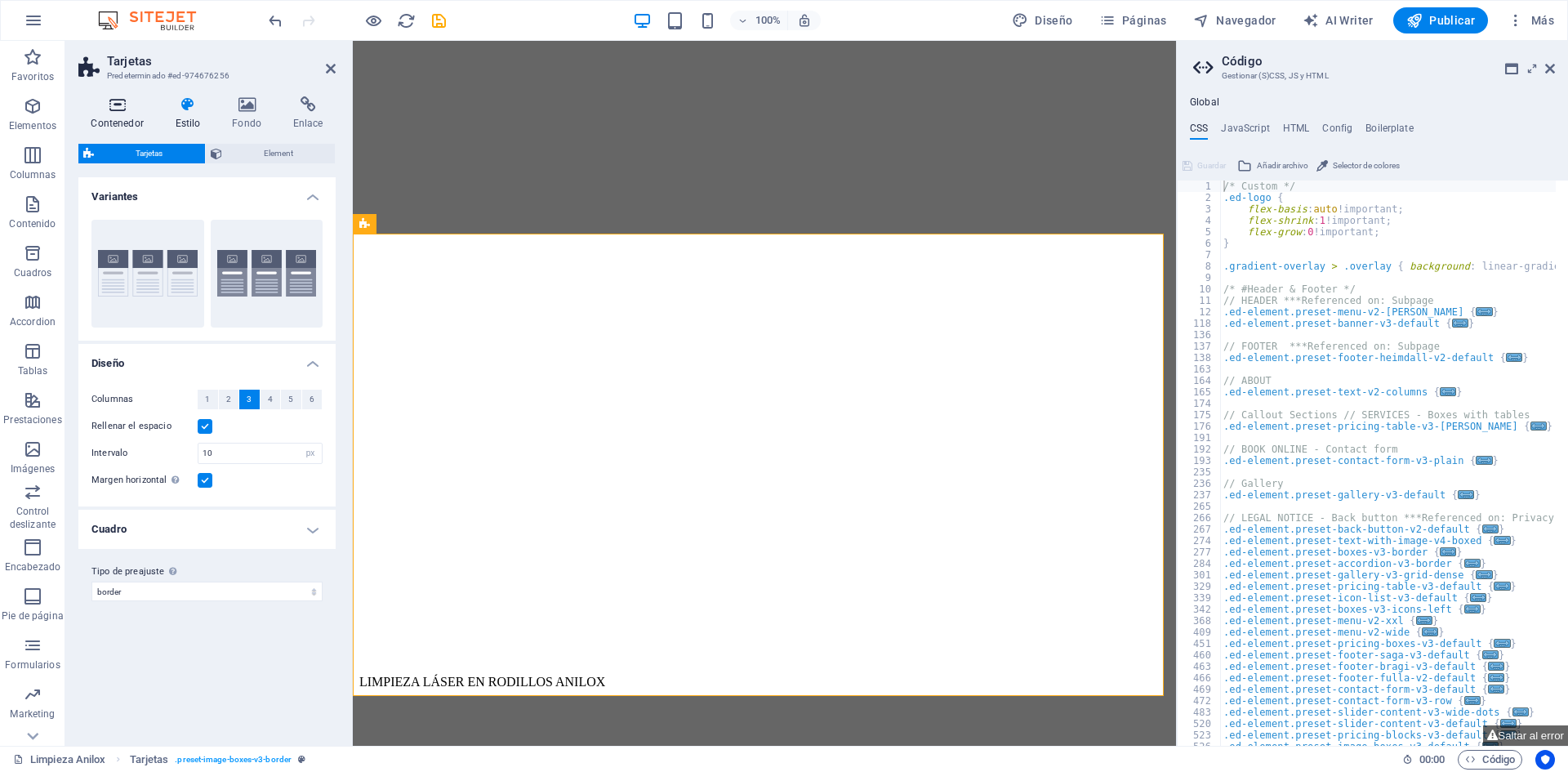
click at [143, 105] on icon at bounding box center [117, 105] width 78 height 17
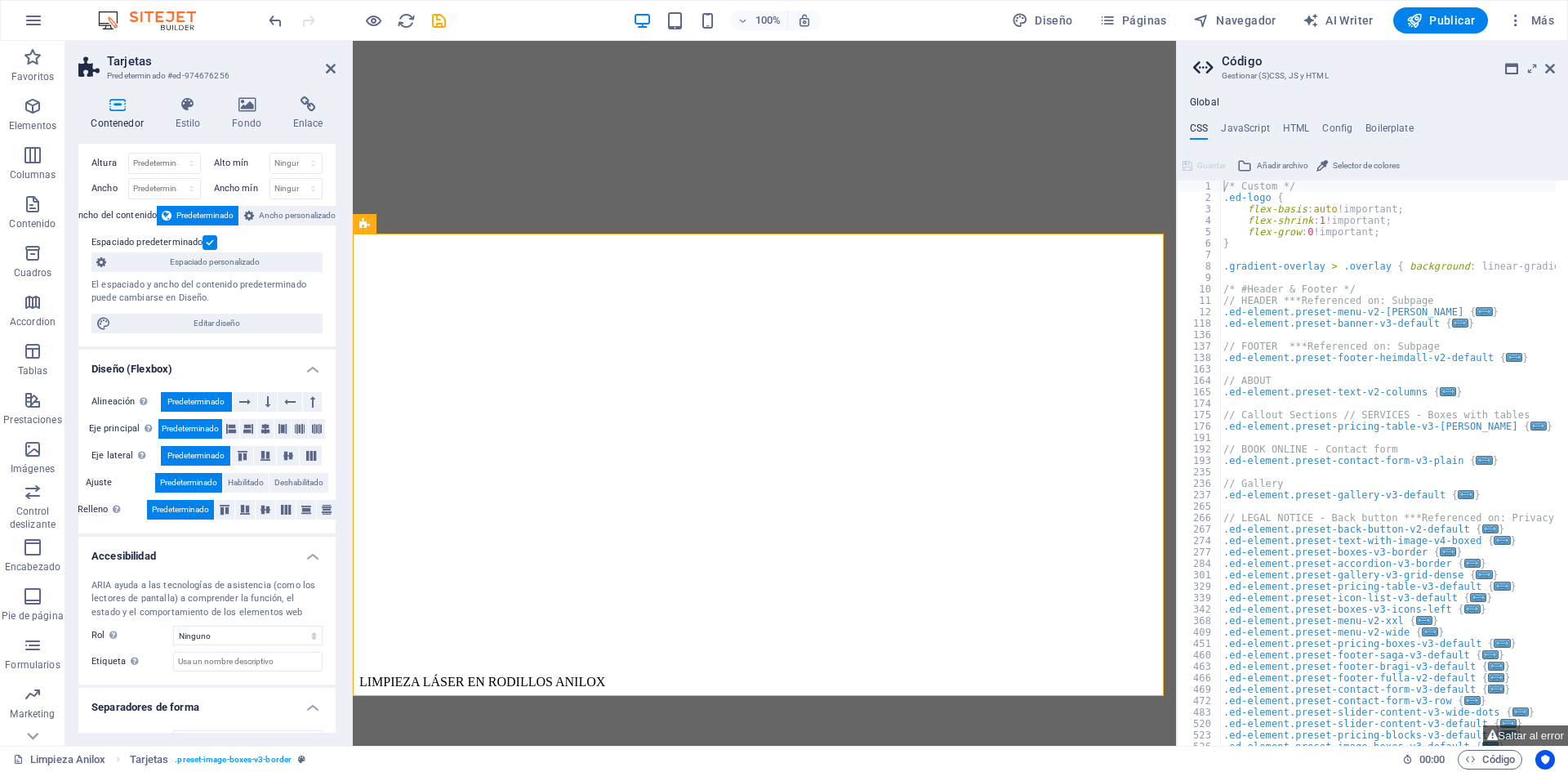
scroll to position [64, 0]
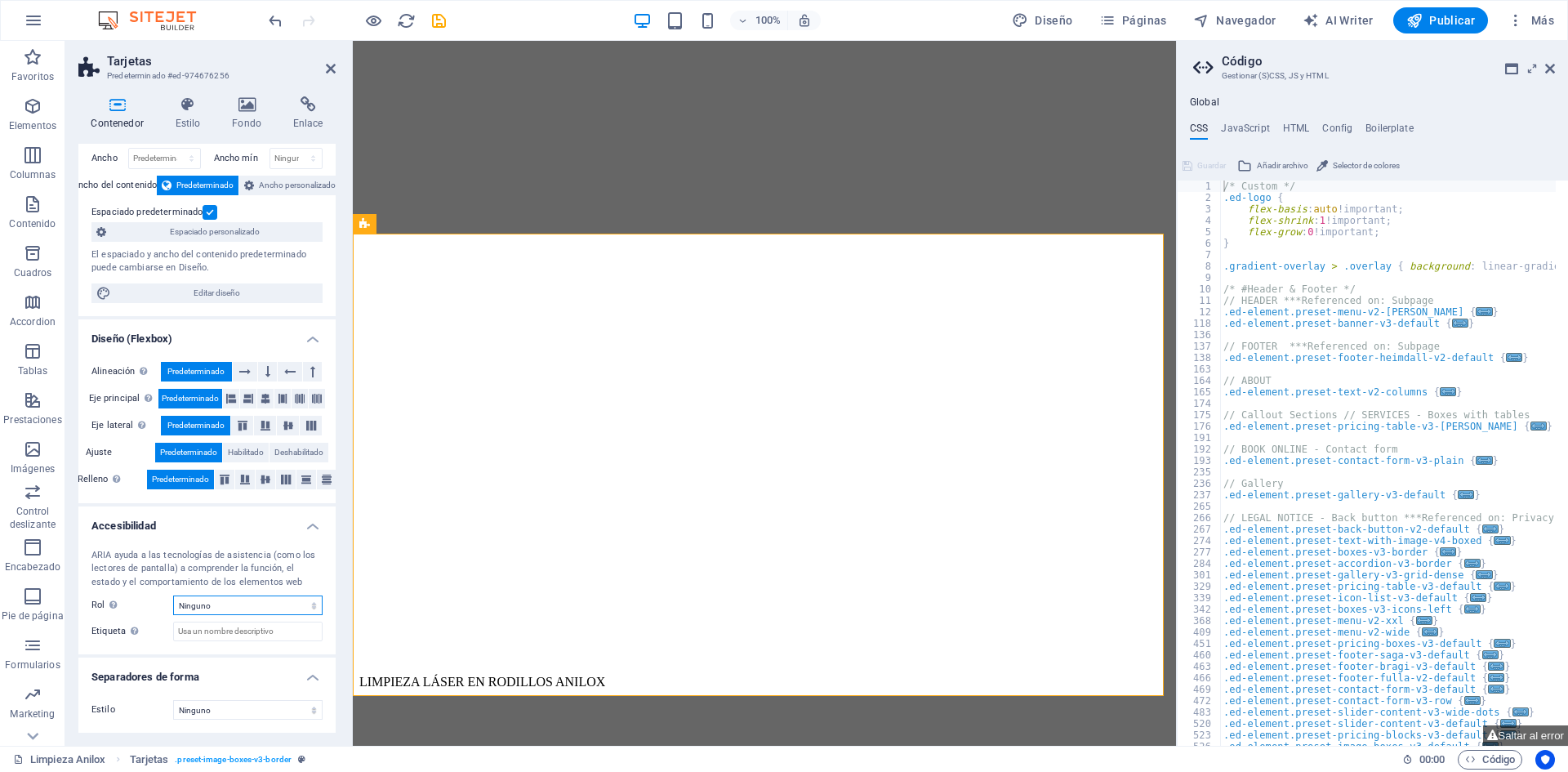
click at [231, 606] on select "Ninguno Alert Article Banner Comment Complementary Dialog Encabezado Marquee Pi…" at bounding box center [248, 605] width 150 height 19
click at [193, 645] on div "ARIA ayuda a las tecnologías de asistencia (como los lectores de pantalla) a co…" at bounding box center [207, 595] width 257 height 119
click at [243, 711] on select "Ninguno Triángulo Cuadrado Diagonal Polígono 1 Polígono 2 Zigzag Múltiples zigz…" at bounding box center [248, 709] width 150 height 19
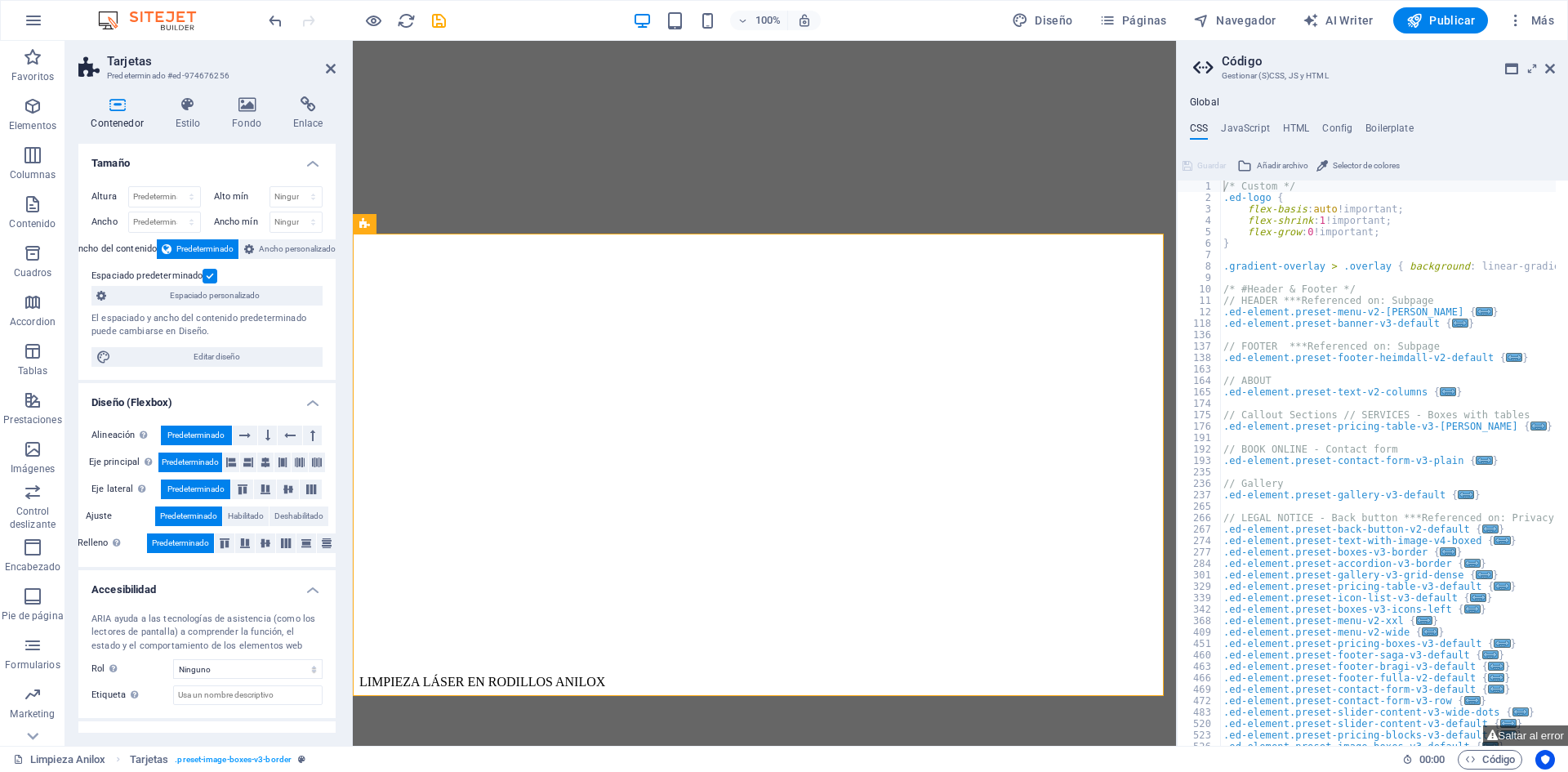
drag, startPoint x: 230, startPoint y: 75, endPoint x: 183, endPoint y: 74, distance: 47.0
click at [183, 74] on h3 "Predeterminado #ed-974676256" at bounding box center [205, 76] width 196 height 15
click at [183, 74] on h3 "Predeterminado #ed-974676256" at bounding box center [205, 76] width 196 height 15
drag, startPoint x: 177, startPoint y: 75, endPoint x: 246, endPoint y: 75, distance: 69.0
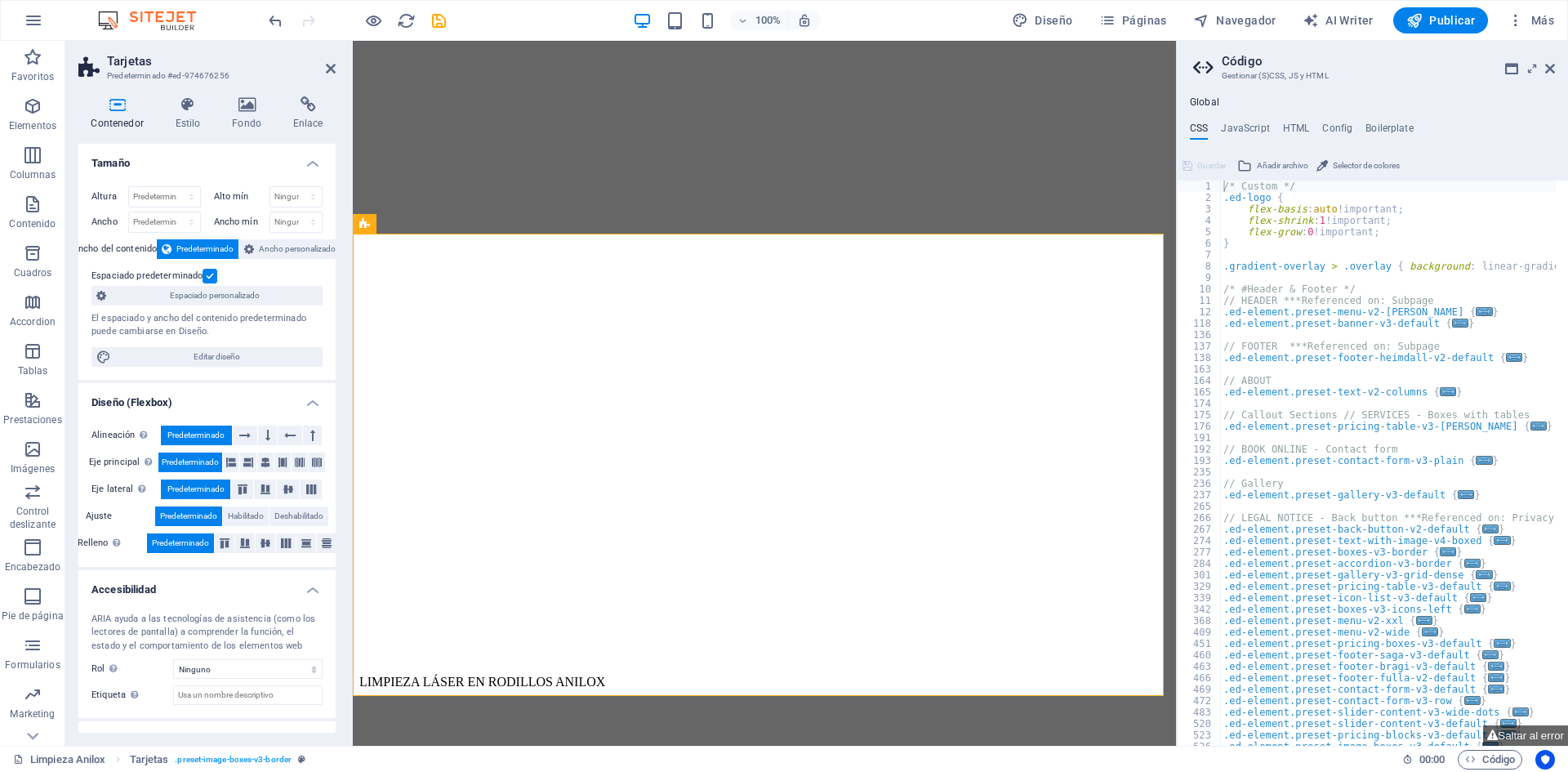
click at [246, 75] on h3 "Predeterminado #ed-974676256" at bounding box center [205, 76] width 196 height 15
click at [336, 67] on aside "Tarjetas Predeterminado #ed-974676256 Contenedor Estilo Fondo Enlace Tamaño Alt…" at bounding box center [208, 394] width 287 height 705
click at [330, 69] on icon at bounding box center [331, 69] width 10 height 13
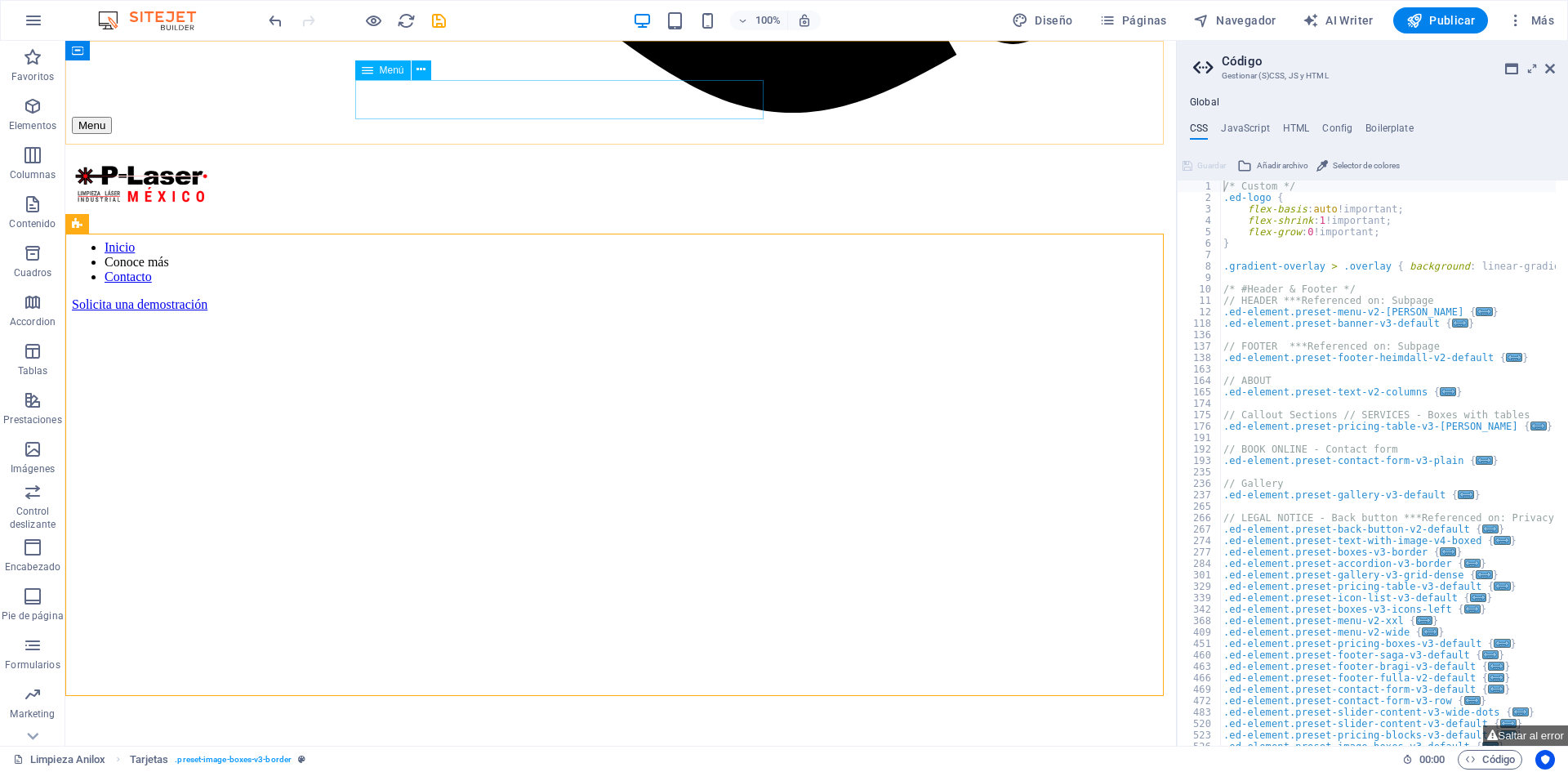
click at [567, 240] on nav "Inicio Conoce más Contacto" at bounding box center [620, 262] width 1098 height 44
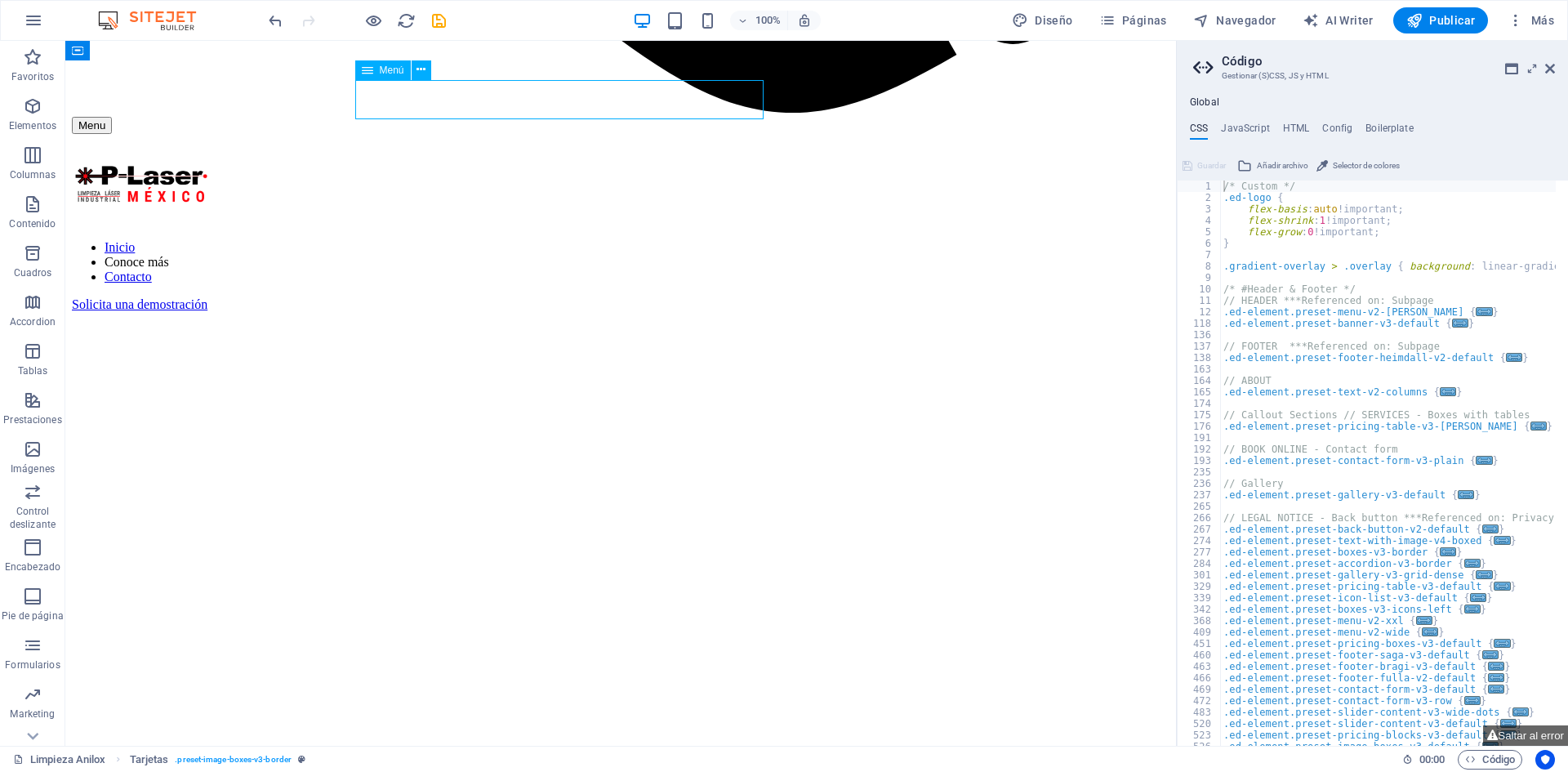
click at [567, 240] on nav "Inicio Conoce más Contacto" at bounding box center [620, 262] width 1098 height 44
select select
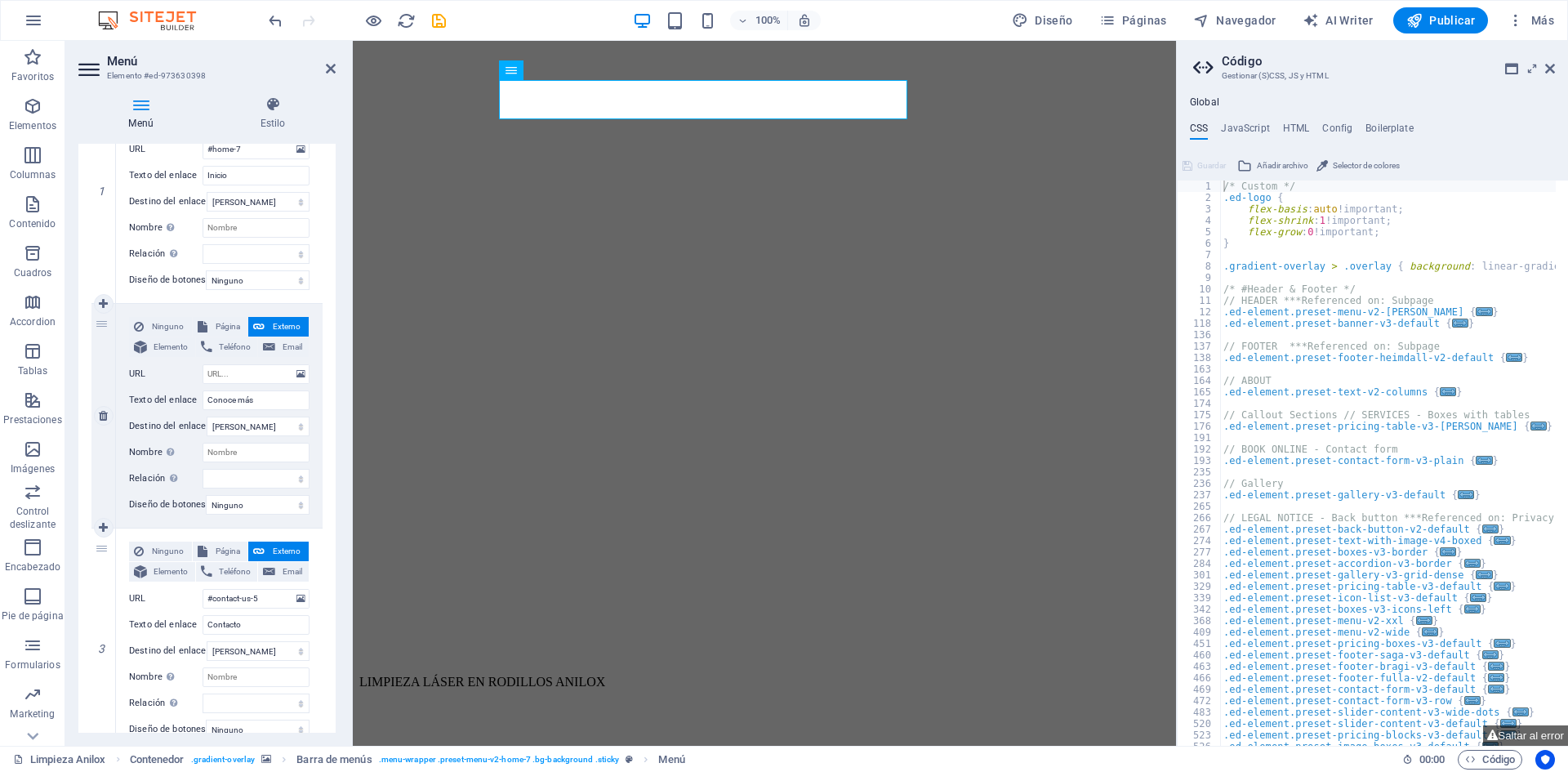
scroll to position [245, 0]
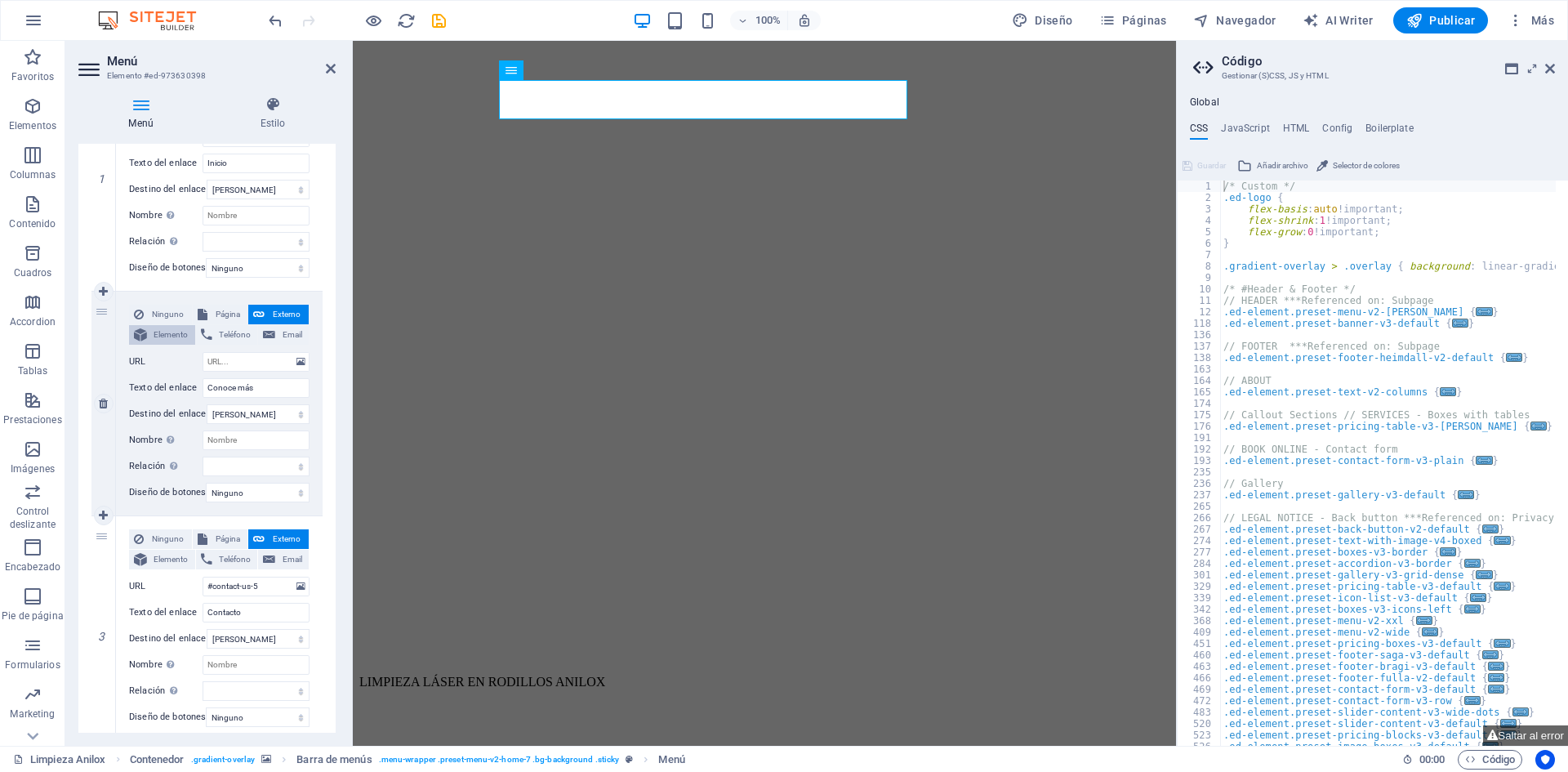
click at [163, 334] on span "Elemento" at bounding box center [171, 334] width 39 height 19
select select
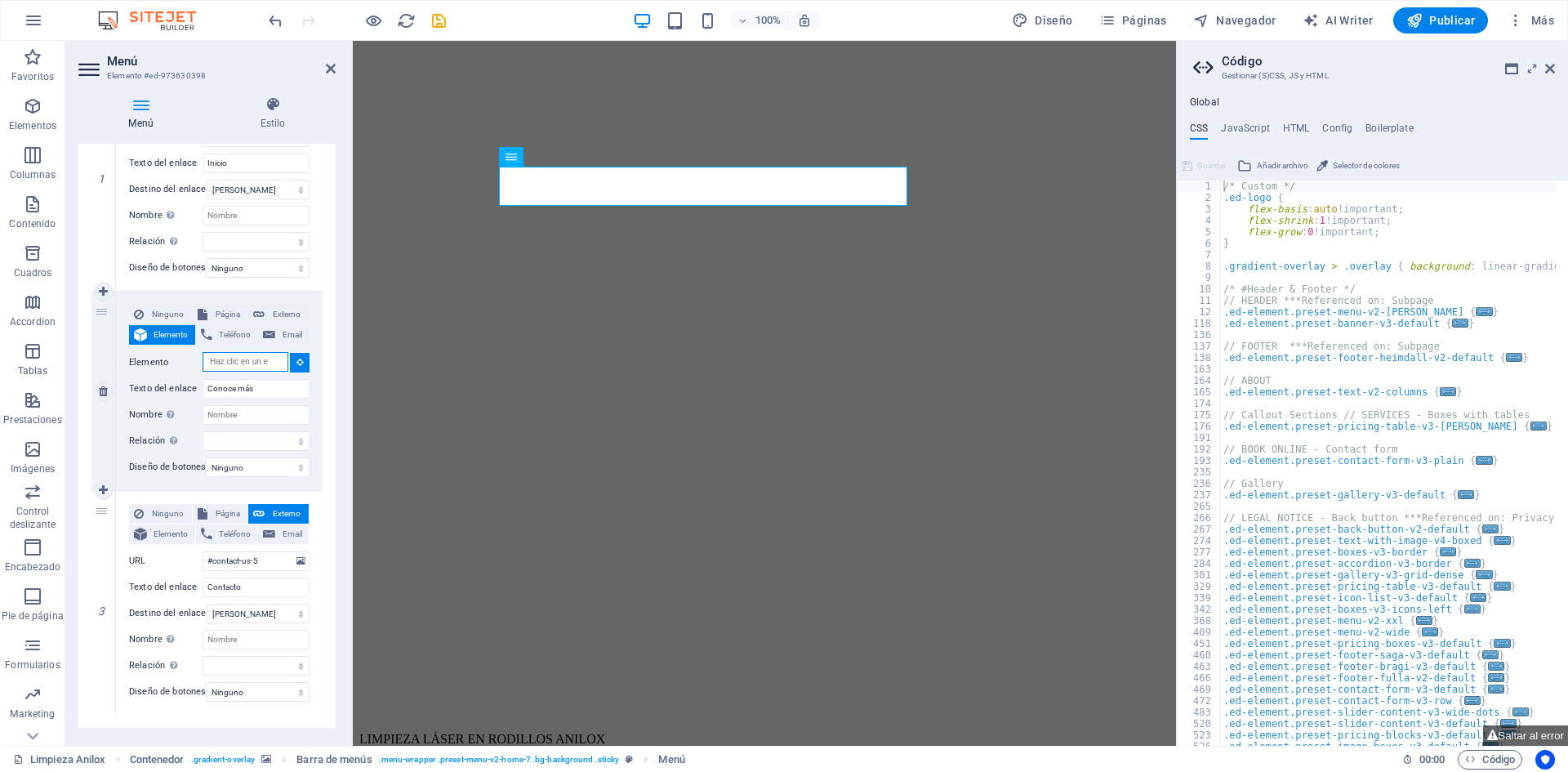
scroll to position [1285, 0]
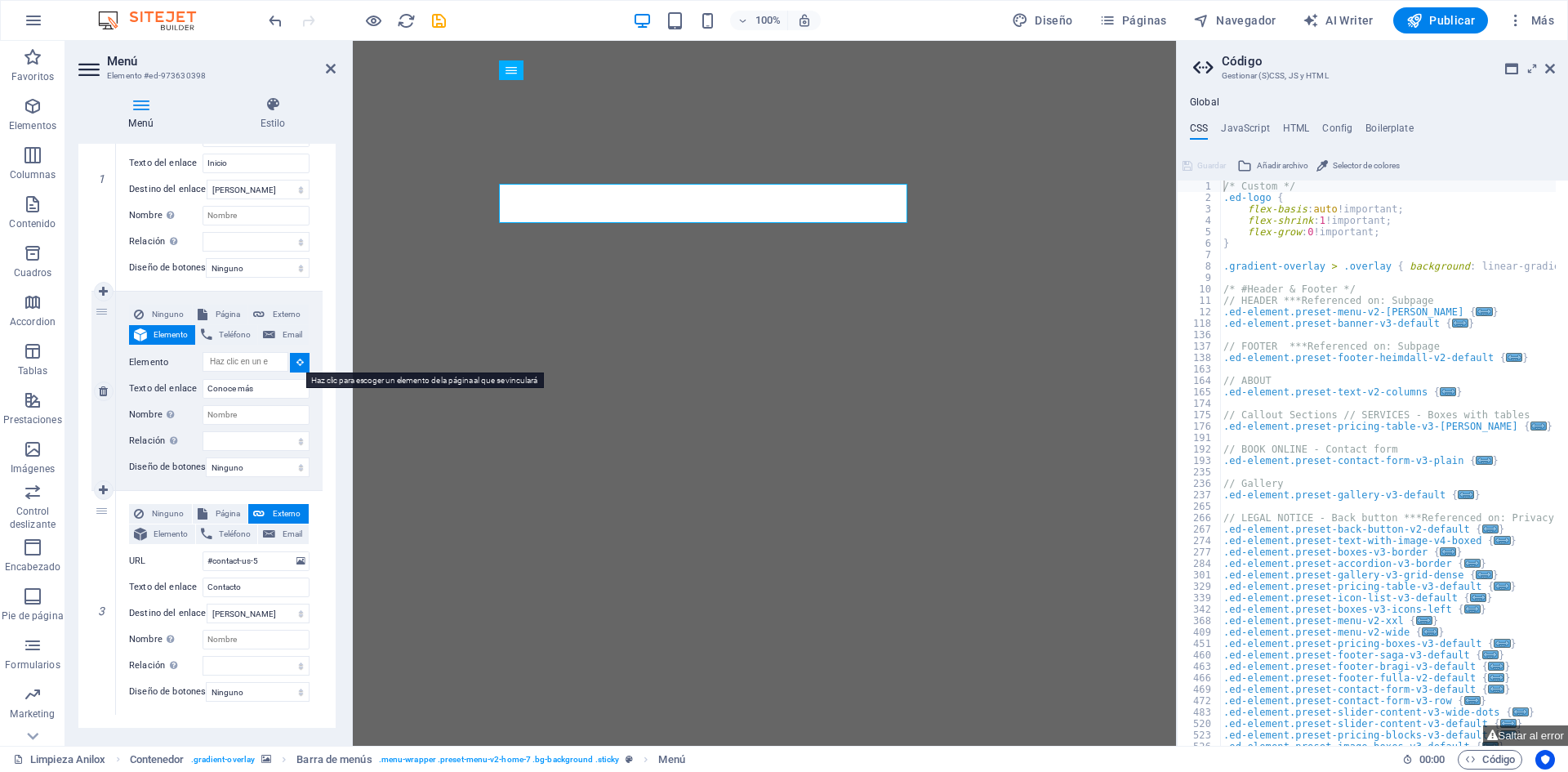
click at [296, 361] on icon at bounding box center [300, 362] width 8 height 8
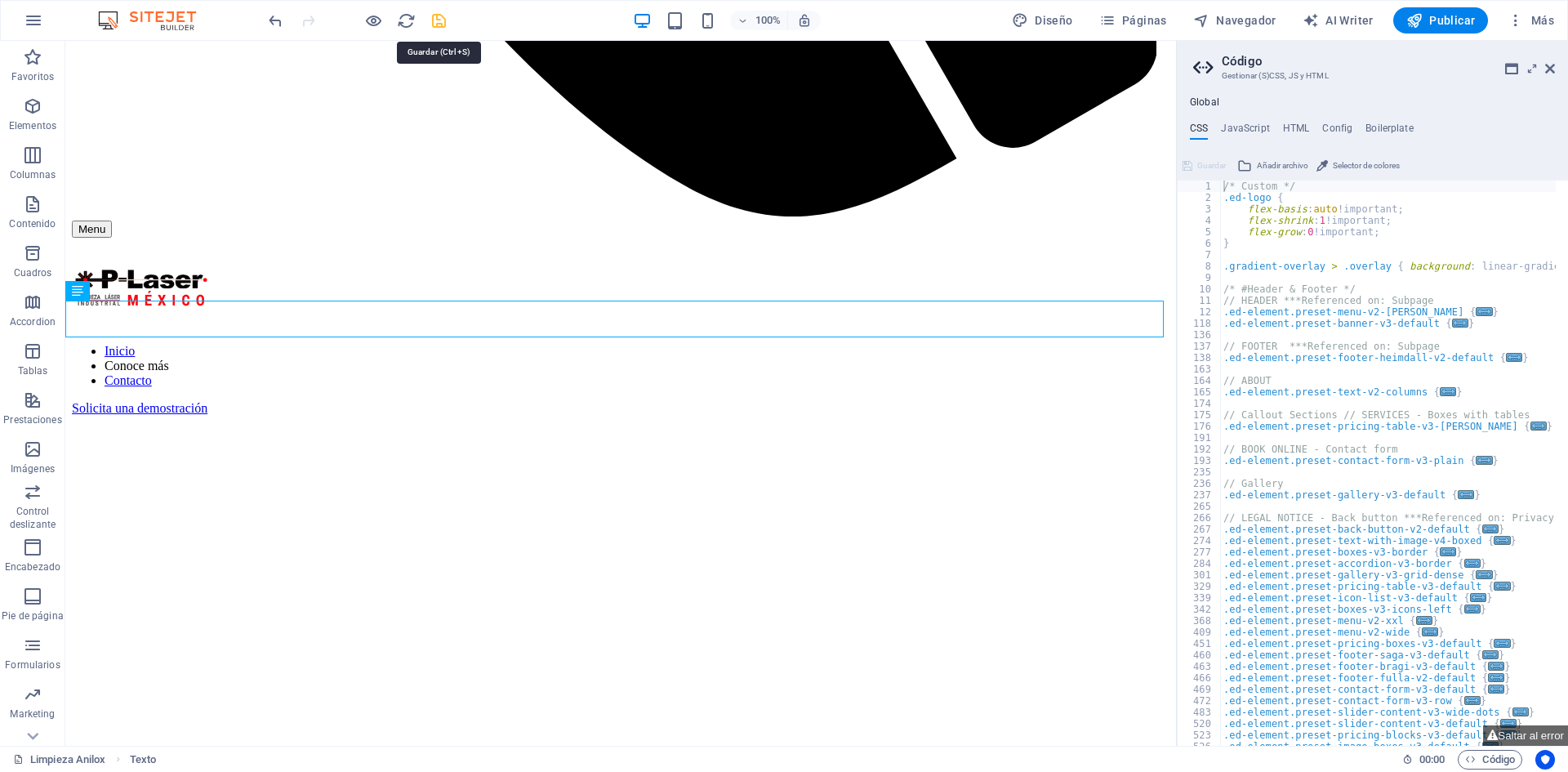
click at [435, 19] on icon "save" at bounding box center [439, 21] width 18 height 18
checkbox input "false"
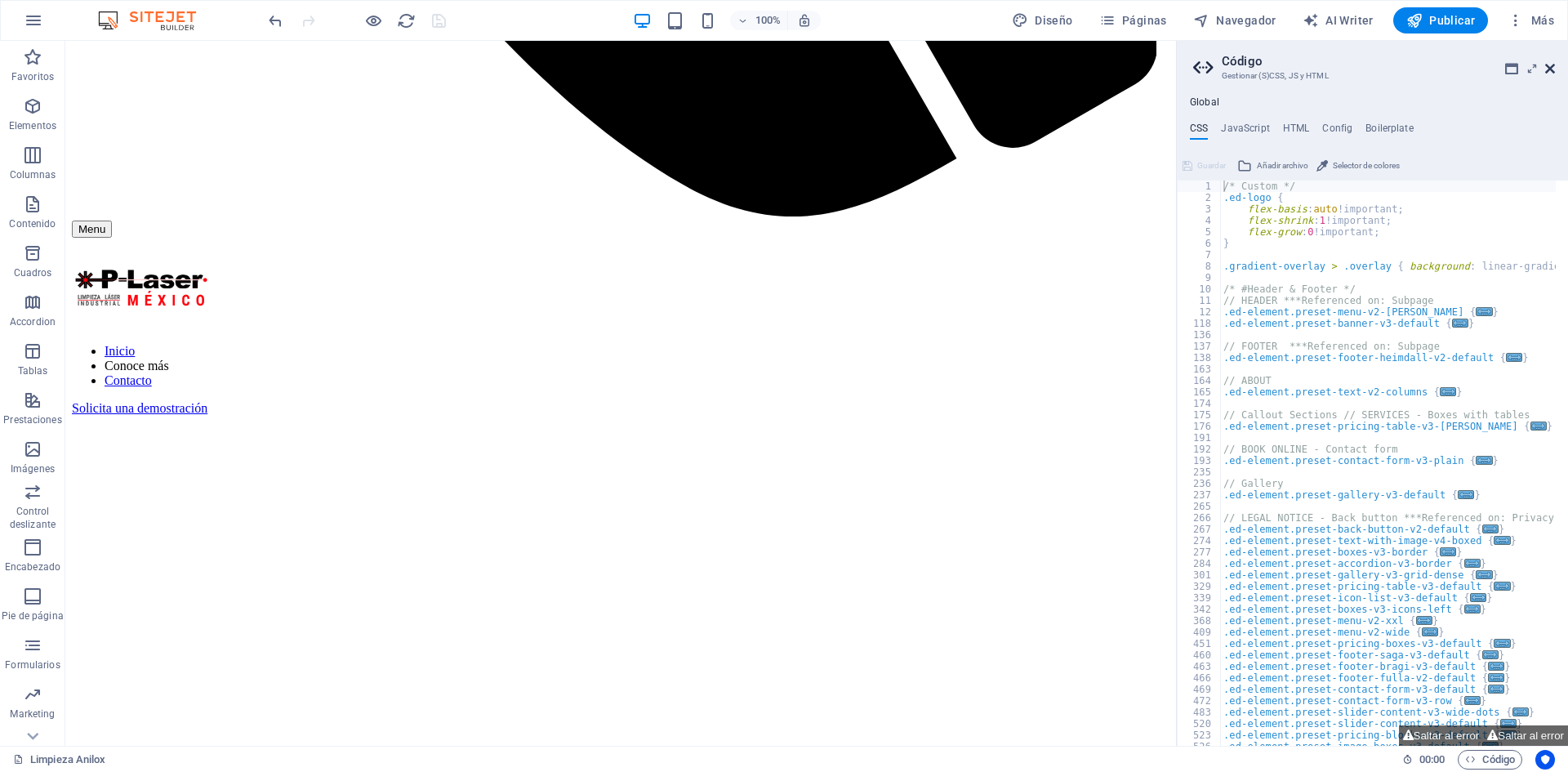
click at [1545, 74] on icon at bounding box center [1550, 69] width 10 height 13
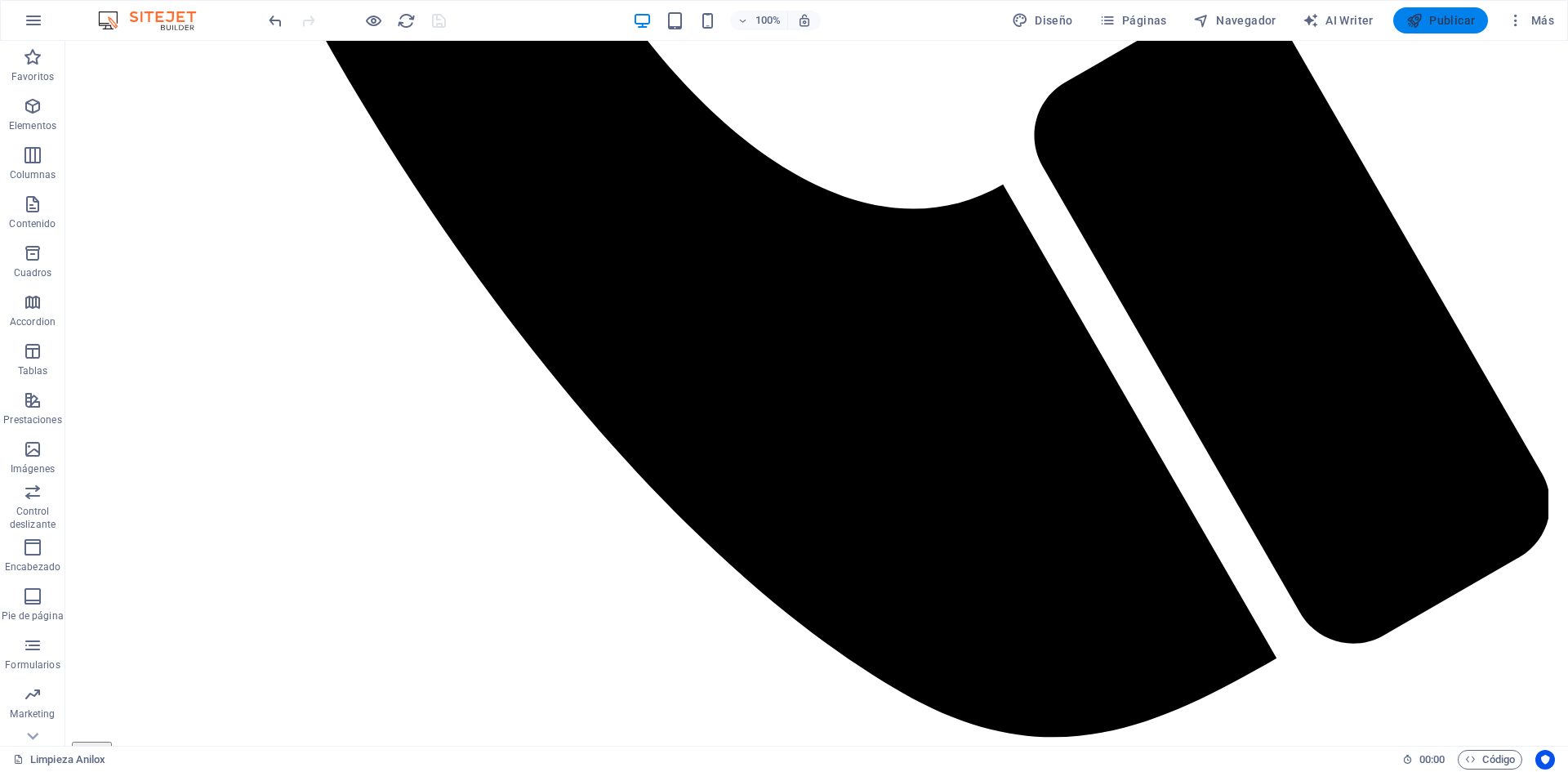
click at [1429, 15] on span "Publicar" at bounding box center [1441, 21] width 69 height 17
